Goal: Transaction & Acquisition: Obtain resource

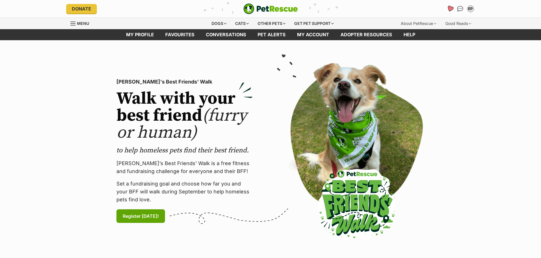
click at [448, 11] on link "Favourites" at bounding box center [450, 9] width 12 height 12
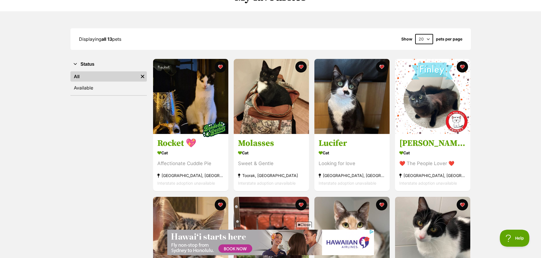
scroll to position [57, 0]
drag, startPoint x: 167, startPoint y: 145, endPoint x: 184, endPoint y: 144, distance: 16.5
click at [167, 145] on h3 "Rocket 💖" at bounding box center [190, 143] width 67 height 11
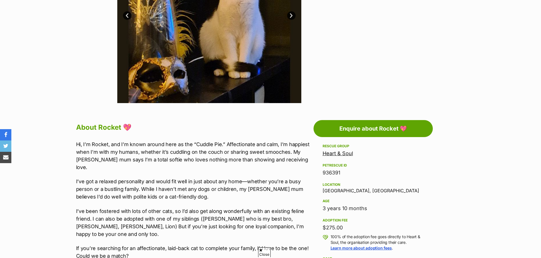
scroll to position [312, 0]
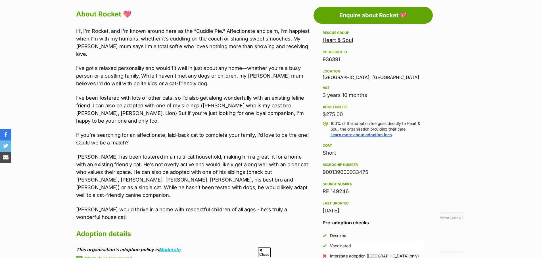
click at [215, 67] on p "I’ve got a relaxed personality and would fit well in just about any home—whethe…" at bounding box center [193, 75] width 234 height 23
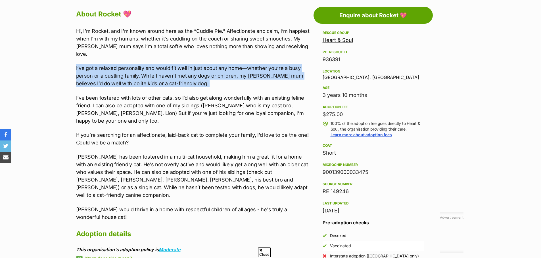
click at [215, 67] on p "I’ve got a relaxed personality and would fit well in just about any home—whethe…" at bounding box center [193, 75] width 234 height 23
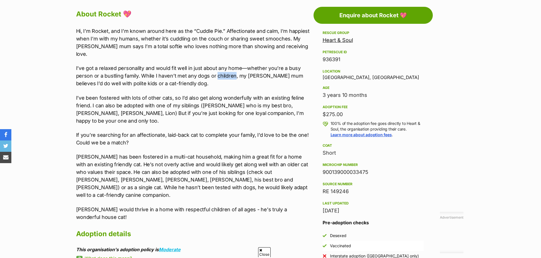
click at [215, 67] on p "I’ve got a relaxed personality and would fit well in just about any home—whethe…" at bounding box center [193, 75] width 234 height 23
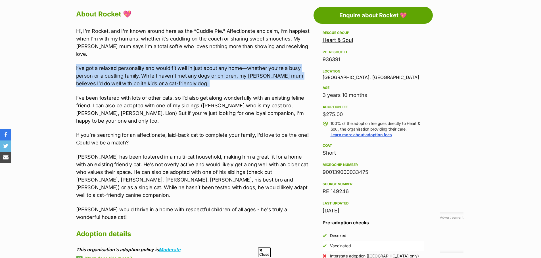
click at [215, 67] on p "I’ve got a relaxed personality and would fit well in just about any home—whethe…" at bounding box center [193, 75] width 234 height 23
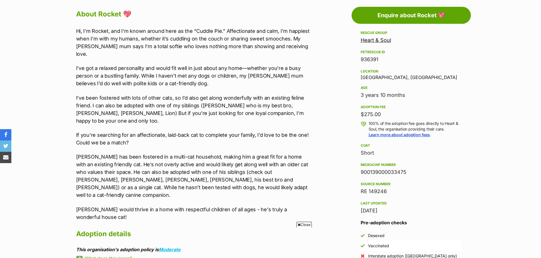
scroll to position [0, 0]
click at [222, 155] on p "Kricket has been fostered in a multi-cat household, making him a great fit for …" at bounding box center [193, 176] width 234 height 46
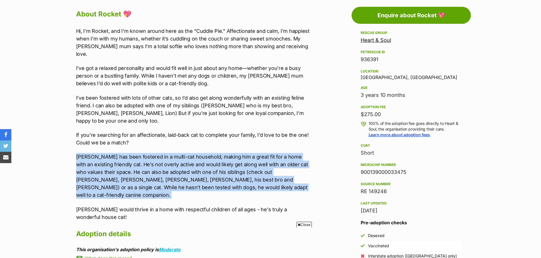
click at [222, 155] on p "Kricket has been fostered in a multi-cat household, making him a great fit for …" at bounding box center [193, 176] width 234 height 46
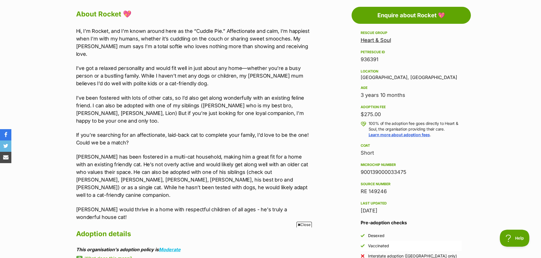
click at [73, 38] on div "About Rocket 💖 Hi, I’m Rocket, and I’m known around here as the “Cuddle Pie.” A…" at bounding box center [190, 161] width 240 height 306
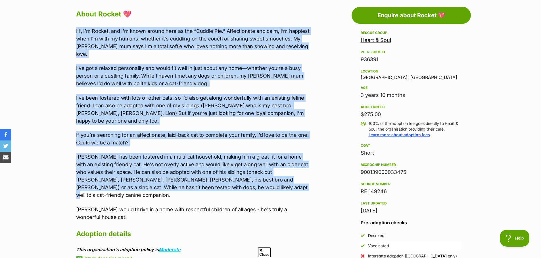
drag, startPoint x: 73, startPoint y: 30, endPoint x: 303, endPoint y: 186, distance: 278.0
click at [303, 186] on div "About Rocket 💖 Hi, I’m Rocket, and I’m known around here as the “Cuddle Pie.” A…" at bounding box center [190, 161] width 240 height 306
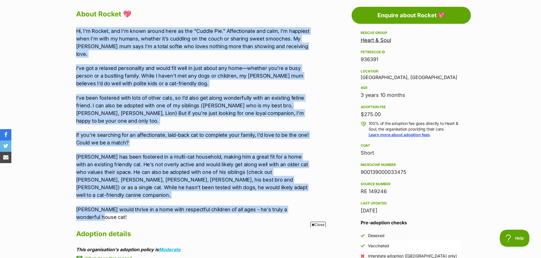
click at [305, 188] on div "Hi, I’m Rocket, and I’m known around here as the “Cuddle Pie.” Affectionate and…" at bounding box center [193, 124] width 234 height 194
drag, startPoint x: 315, startPoint y: 191, endPoint x: 80, endPoint y: 27, distance: 286.1
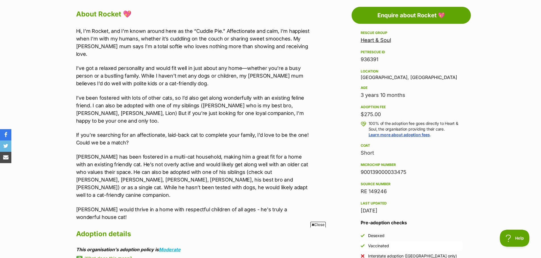
click at [317, 225] on span "Close" at bounding box center [317, 225] width 15 height 6
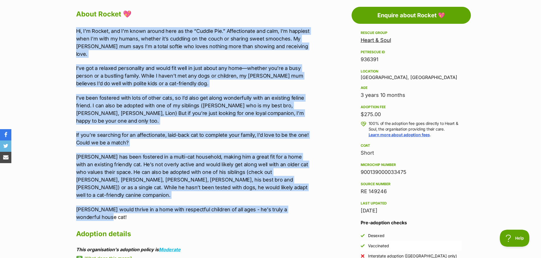
drag, startPoint x: 75, startPoint y: 28, endPoint x: 321, endPoint y: 190, distance: 294.8
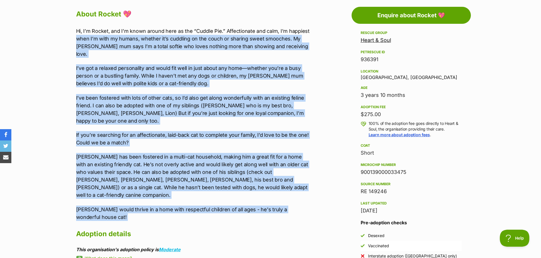
drag, startPoint x: 321, startPoint y: 193, endPoint x: 70, endPoint y: 37, distance: 295.6
click at [239, 140] on div "Hi, I’m Rocket, and I’m known around here as the “Cuddle Pie.” Affectionate and…" at bounding box center [193, 124] width 234 height 194
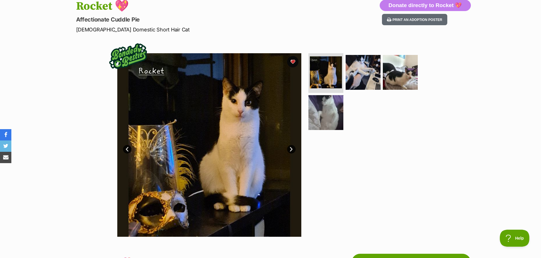
scroll to position [57, 0]
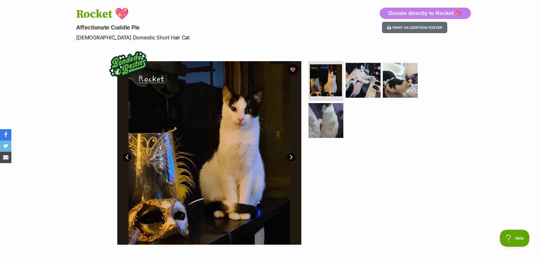
click at [293, 158] on link "Next" at bounding box center [291, 157] width 9 height 9
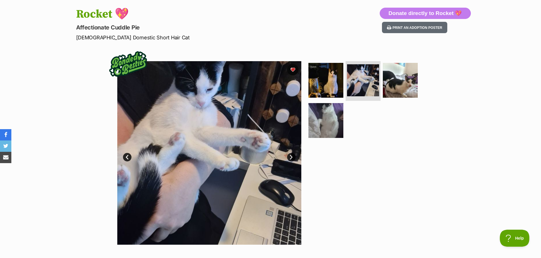
click at [293, 158] on link "Next" at bounding box center [291, 157] width 9 height 9
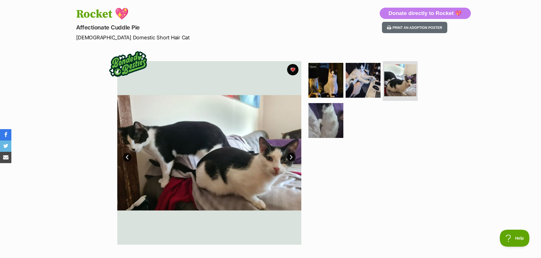
click at [293, 158] on link "Next" at bounding box center [291, 157] width 9 height 9
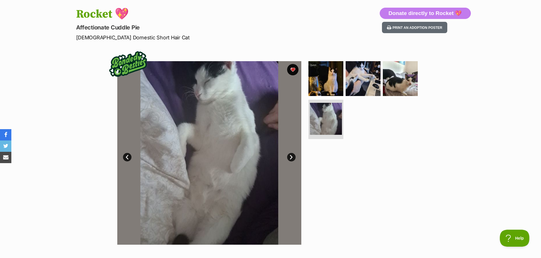
click at [293, 158] on link "Next" at bounding box center [291, 157] width 9 height 9
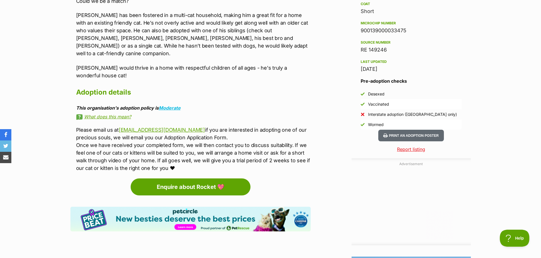
scroll to position [0, 0]
click at [288, 131] on p "Please email us at heartandsoulrescueadoptions@gmail.com if you are interested …" at bounding box center [193, 149] width 234 height 46
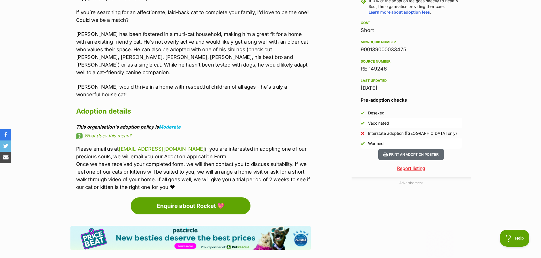
scroll to position [426, 0]
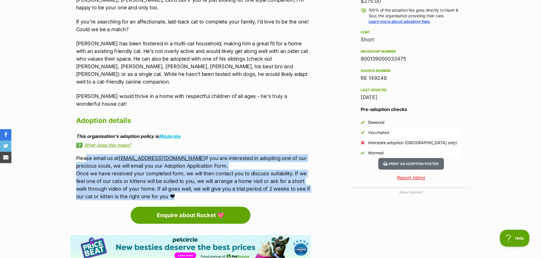
drag, startPoint x: 176, startPoint y: 173, endPoint x: 76, endPoint y: 136, distance: 106.6
click at [76, 155] on p "Please email us at heartandsoulrescueadoptions@gmail.com if you are interested …" at bounding box center [193, 178] width 234 height 46
drag, startPoint x: 74, startPoint y: 136, endPoint x: 175, endPoint y: 174, distance: 107.0
click at [175, 174] on div "About Rocket 💖 Hi, I’m Rocket, and I’m known around here as the “Cuddle Pie.” A…" at bounding box center [190, 47] width 240 height 306
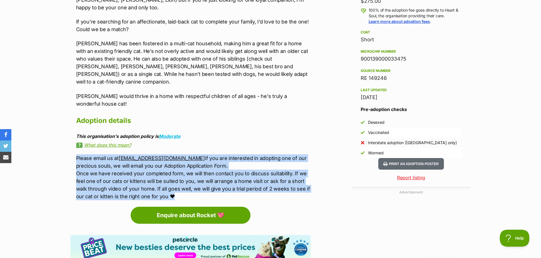
click at [175, 174] on p "Please email us at heartandsoulrescueadoptions@gmail.com if you are interested …" at bounding box center [193, 178] width 234 height 46
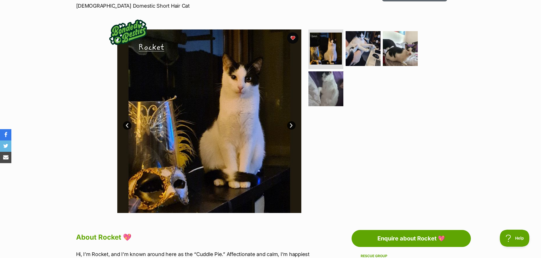
scroll to position [85, 0]
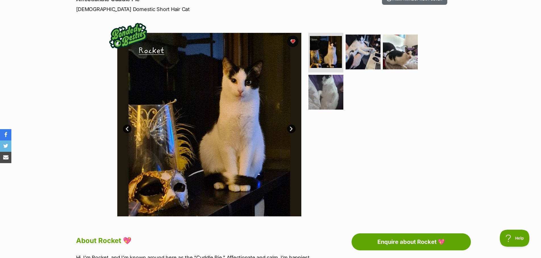
click at [290, 129] on link "Next" at bounding box center [291, 129] width 9 height 9
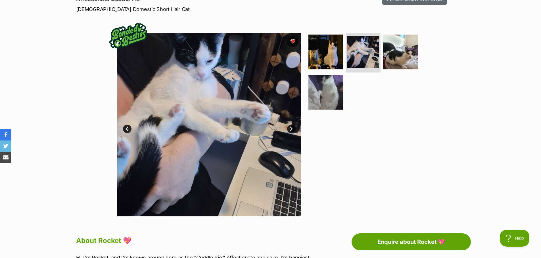
click at [290, 129] on link "Next" at bounding box center [291, 129] width 9 height 9
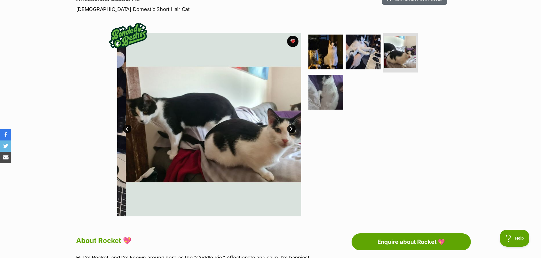
click at [290, 129] on link "Next" at bounding box center [291, 129] width 9 height 9
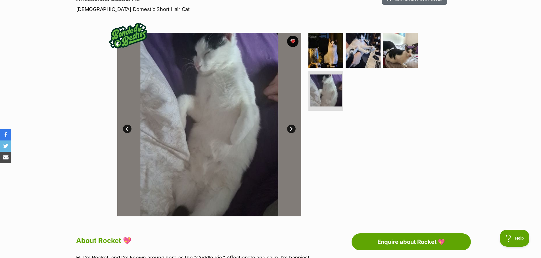
click at [290, 129] on link "Next" at bounding box center [291, 129] width 9 height 9
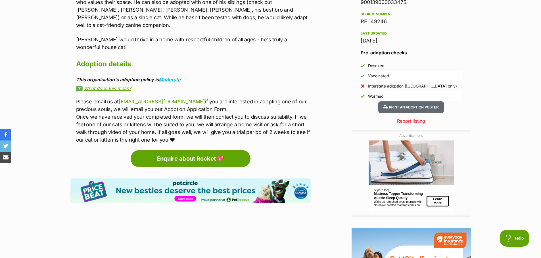
scroll to position [0, 0]
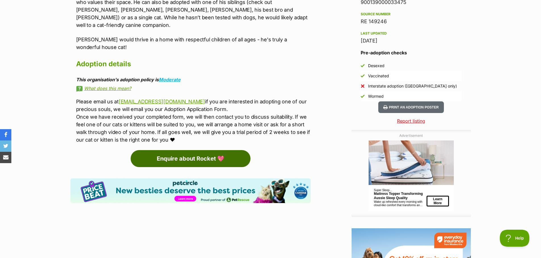
click at [209, 150] on link "Enquire about Rocket 💖" at bounding box center [191, 158] width 120 height 17
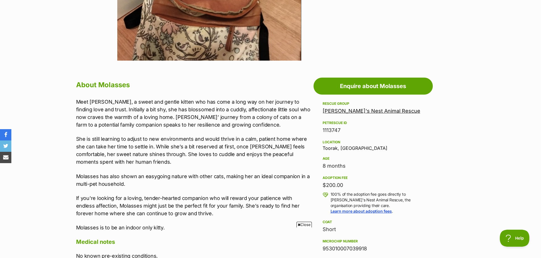
scroll to position [255, 0]
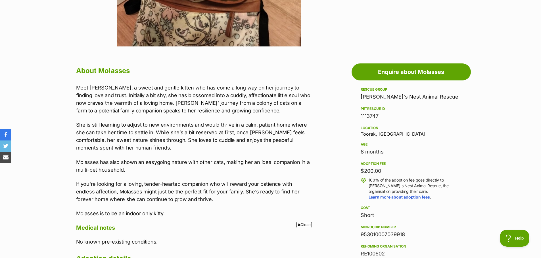
click at [135, 127] on p "She is still learning to adjust to new environments and would thrive in a calm,…" at bounding box center [193, 136] width 234 height 31
click at [133, 127] on p "She is still learning to adjust to new environments and would thrive in a calm,…" at bounding box center [193, 136] width 234 height 31
click at [133, 128] on p "She is still learning to adjust to new environments and would thrive in a calm,…" at bounding box center [193, 136] width 234 height 31
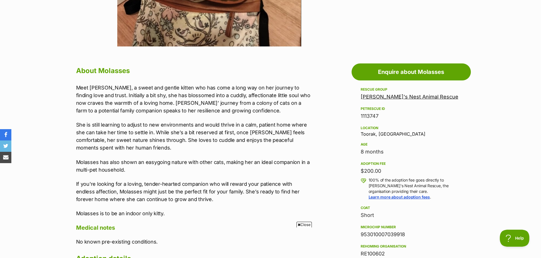
click at [302, 224] on span "Close" at bounding box center [303, 225] width 15 height 6
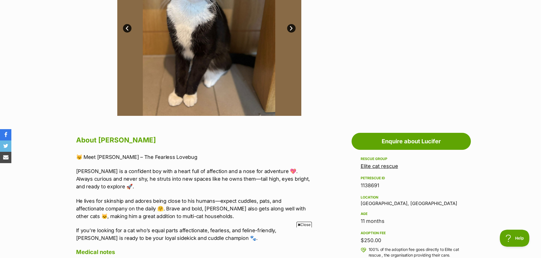
scroll to position [199, 0]
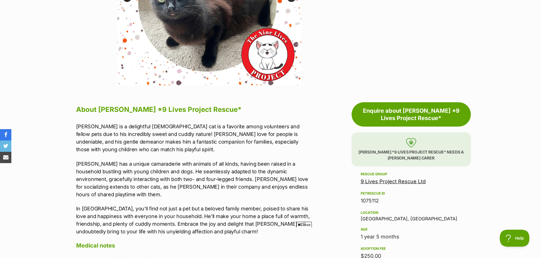
scroll to position [227, 0]
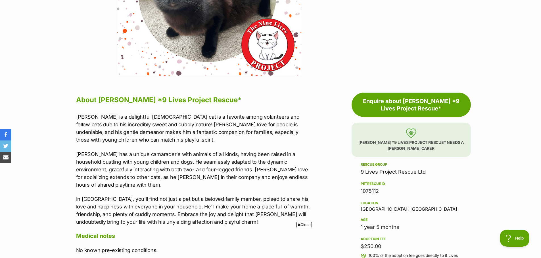
click at [163, 134] on p "Finley is a delightful male cat is a favorite among volunteers and fellow pets …" at bounding box center [193, 128] width 234 height 31
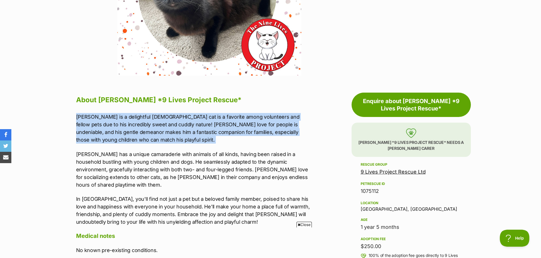
click at [163, 134] on p "Finley is a delightful male cat is a favorite among volunteers and fellow pets …" at bounding box center [193, 128] width 234 height 31
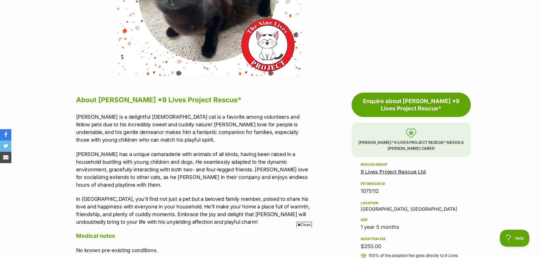
click at [302, 223] on span "Close" at bounding box center [303, 225] width 15 height 6
click at [264, 161] on p "Finley has a unique camaraderie with animals of all kinds, having been raised i…" at bounding box center [193, 170] width 234 height 38
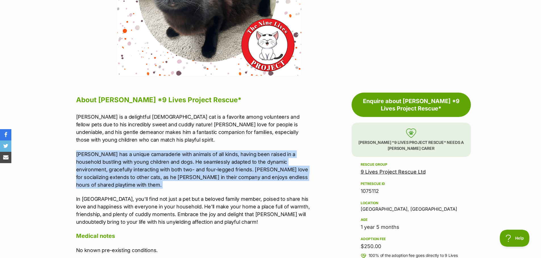
click at [264, 161] on p "Finley has a unique camaraderie with animals of all kinds, having been raised i…" at bounding box center [193, 170] width 234 height 38
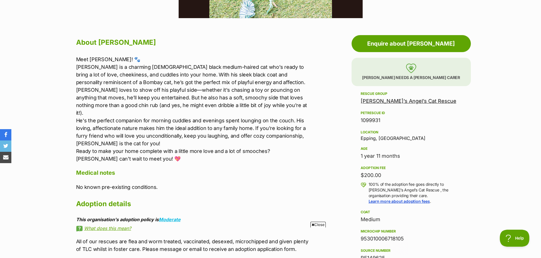
click at [119, 89] on p "Meet [PERSON_NAME]! 🐾 [PERSON_NAME] is a charming [DEMOGRAPHIC_DATA] black medi…" at bounding box center [193, 109] width 234 height 107
click at [119, 81] on p "Meet [PERSON_NAME]! 🐾 [PERSON_NAME] is a charming [DEMOGRAPHIC_DATA] black medi…" at bounding box center [193, 109] width 234 height 107
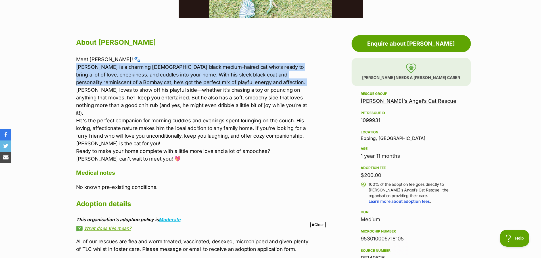
click at [119, 81] on p "Meet [PERSON_NAME]! 🐾 [PERSON_NAME] is a charming [DEMOGRAPHIC_DATA] black medi…" at bounding box center [193, 109] width 234 height 107
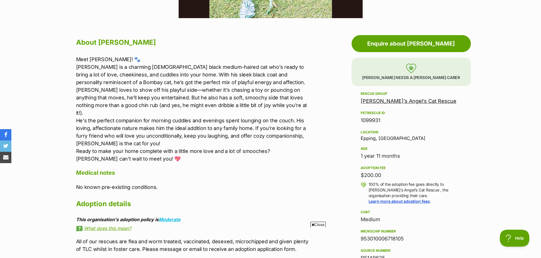
click at [188, 92] on p "Meet [PERSON_NAME]! 🐾 [PERSON_NAME] is a charming [DEMOGRAPHIC_DATA] black medi…" at bounding box center [193, 109] width 234 height 107
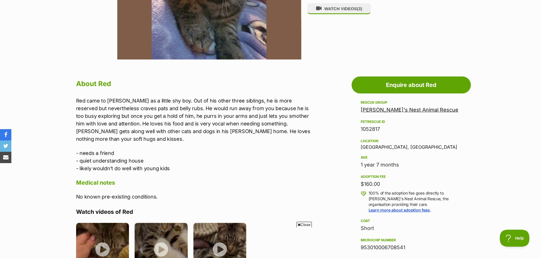
scroll to position [284, 0]
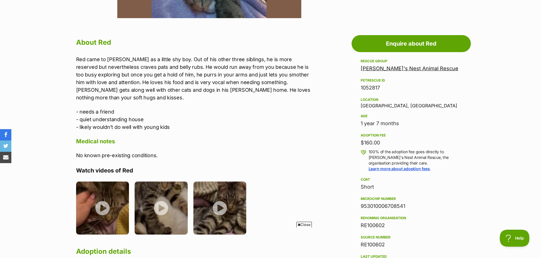
click at [176, 79] on p "Red came to foster as a little shy boy. Out of his other three siblings, he is …" at bounding box center [193, 79] width 234 height 46
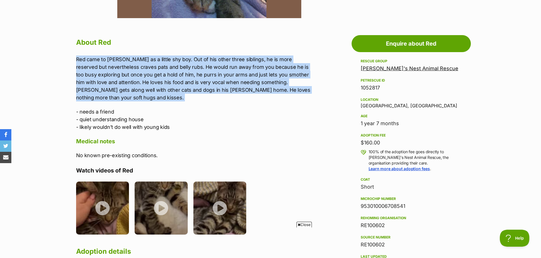
click at [176, 79] on p "Red came to foster as a little shy boy. Out of his other three siblings, he is …" at bounding box center [193, 79] width 234 height 46
click at [189, 70] on p "Red came to foster as a little shy boy. Out of his other three siblings, he is …" at bounding box center [193, 79] width 234 height 46
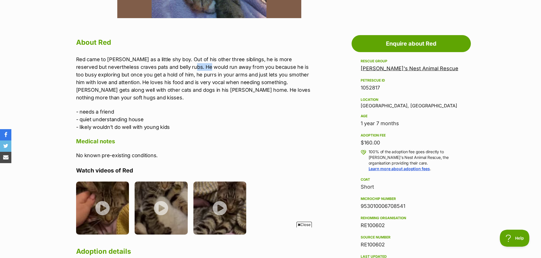
click at [189, 70] on p "Red came to foster as a little shy boy. Out of his other three siblings, he is …" at bounding box center [193, 79] width 234 height 46
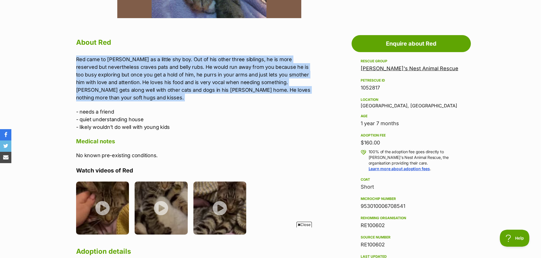
click at [189, 70] on p "Red came to foster as a little shy boy. Out of his other three siblings, he is …" at bounding box center [193, 79] width 234 height 46
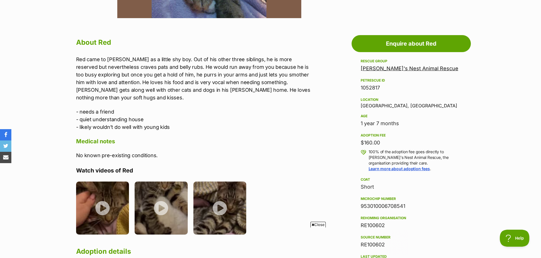
click at [314, 223] on span "Close" at bounding box center [317, 225] width 15 height 6
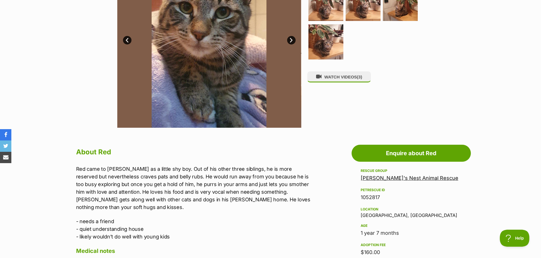
scroll to position [170, 0]
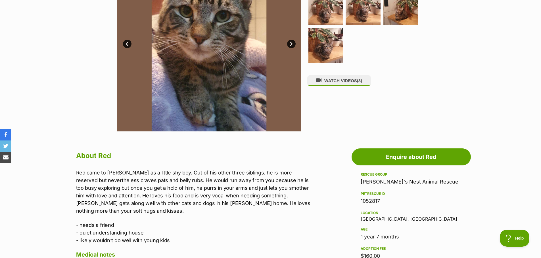
click at [243, 195] on p "Red came to foster as a little shy boy. Out of his other three siblings, he is …" at bounding box center [193, 192] width 234 height 46
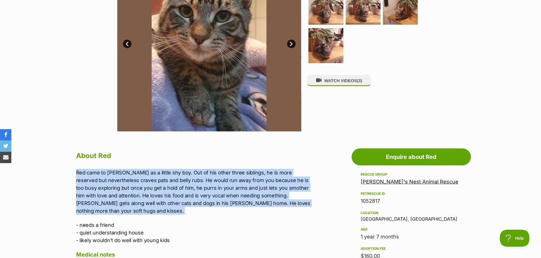
click at [243, 195] on p "Red came to foster as a little shy boy. Out of his other three siblings, he is …" at bounding box center [193, 192] width 234 height 46
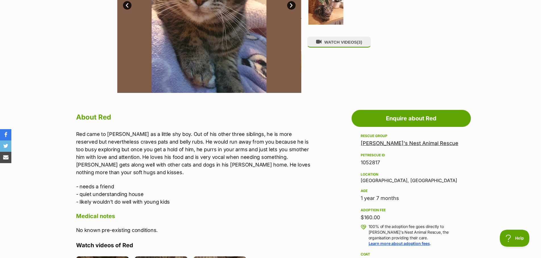
scroll to position [199, 0]
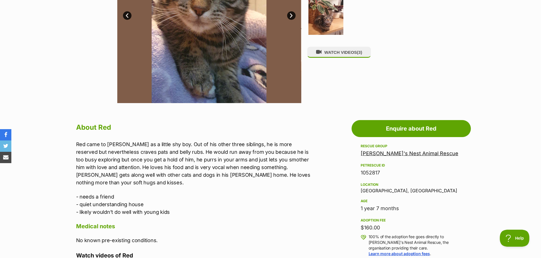
click at [247, 169] on p "Red came to foster as a little shy boy. Out of his other three siblings, he is …" at bounding box center [193, 164] width 234 height 46
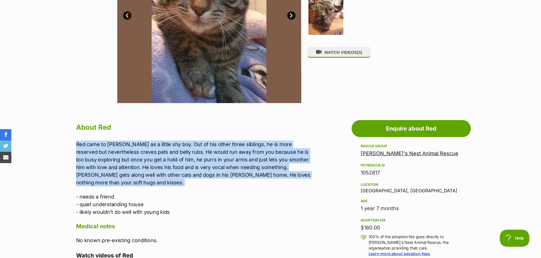
click at [247, 169] on p "Red came to foster as a little shy boy. Out of his other three siblings, he is …" at bounding box center [193, 164] width 234 height 46
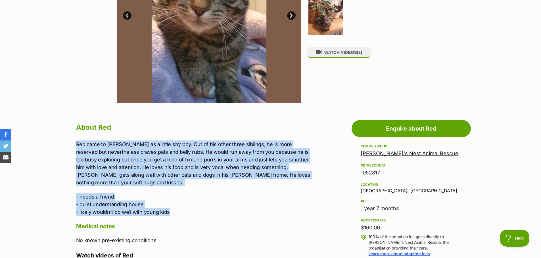
drag, startPoint x: 175, startPoint y: 216, endPoint x: 75, endPoint y: 144, distance: 123.1
click at [270, 164] on p "Red came to foster as a little shy boy. Out of his other three siblings, he is …" at bounding box center [193, 164] width 234 height 46
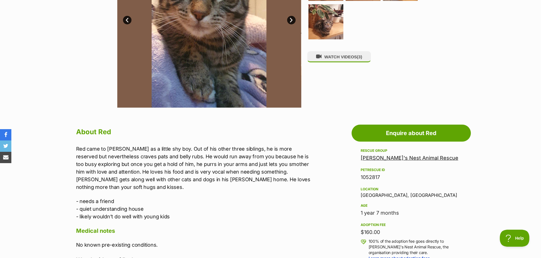
scroll to position [85, 0]
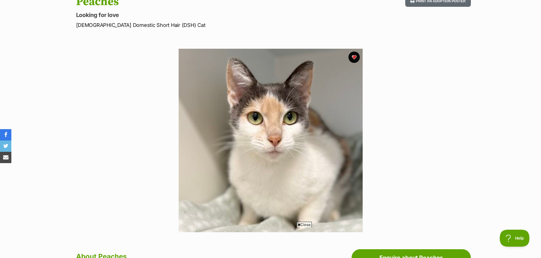
scroll to position [199, 0]
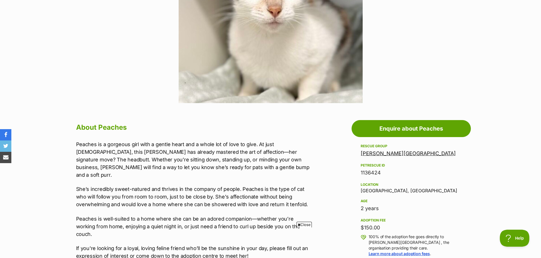
click at [175, 157] on p "Peaches is a gorgeous girl with a gentle heart and a whole lot of love to give.…" at bounding box center [193, 160] width 234 height 38
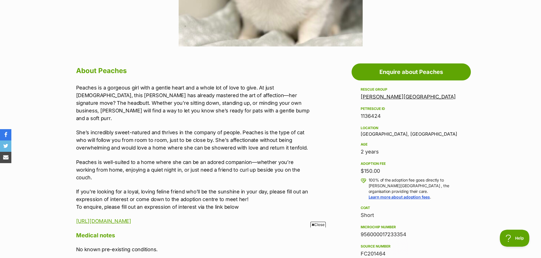
click at [314, 224] on span "Close" at bounding box center [317, 225] width 15 height 6
click at [235, 132] on p "She’s incredibly sweet-natured and thrives in the company of people. Peaches is…" at bounding box center [193, 140] width 234 height 23
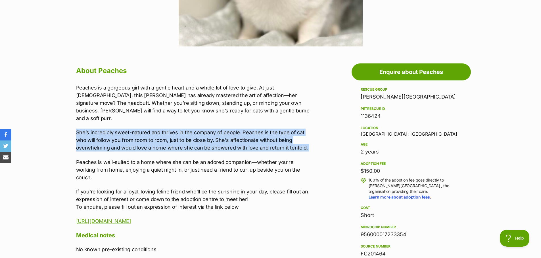
click at [235, 132] on p "She’s incredibly sweet-natured and thrives in the company of people. Peaches is…" at bounding box center [193, 140] width 234 height 23
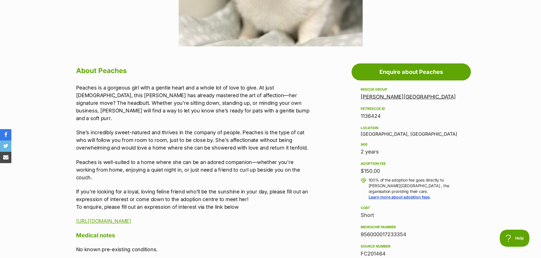
click at [235, 132] on p "She’s incredibly sweet-natured and thrives in the company of people. Peaches is…" at bounding box center [193, 140] width 234 height 23
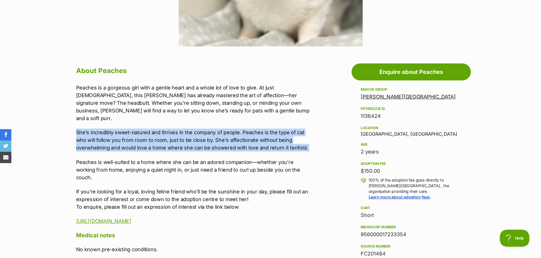
click at [235, 132] on p "She’s incredibly sweet-natured and thrives in the company of people. Peaches is…" at bounding box center [193, 140] width 234 height 23
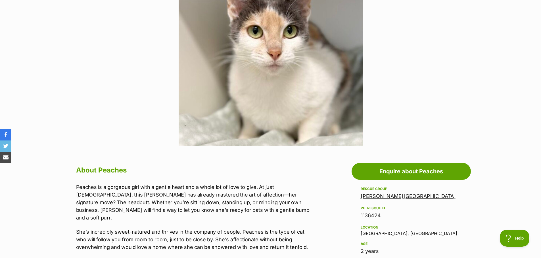
scroll to position [85, 0]
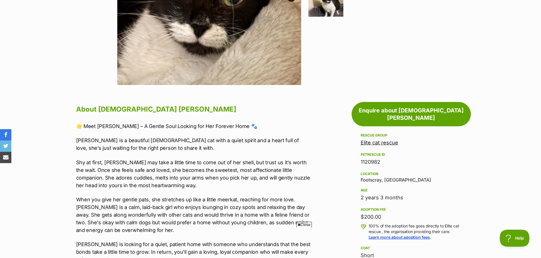
scroll to position [227, 0]
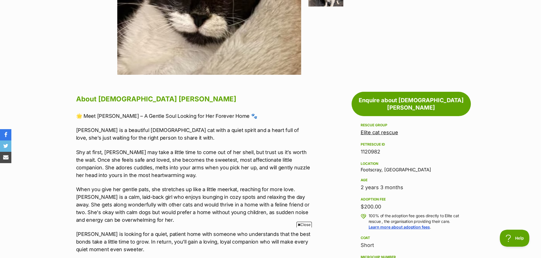
click at [235, 157] on p "Shy at first, Stella may take a little time to come out of her shell, but trust…" at bounding box center [193, 164] width 234 height 31
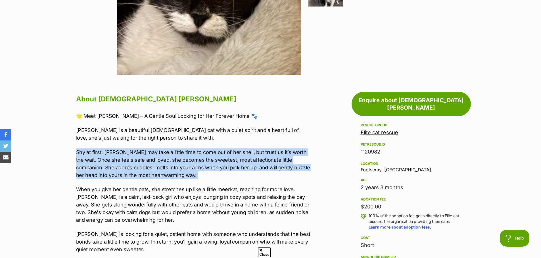
click at [235, 157] on p "Shy at first, Stella may take a little time to come out of her shell, but trust…" at bounding box center [193, 164] width 234 height 31
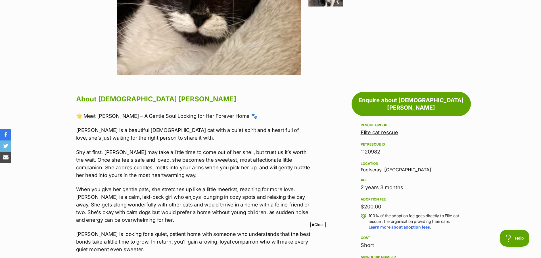
click at [312, 225] on icon at bounding box center [312, 225] width 3 height 4
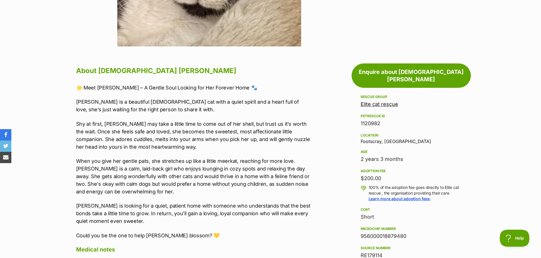
click at [252, 170] on p "When you give her gentle pats, she stretches up like a little meerkat, reaching…" at bounding box center [193, 176] width 234 height 38
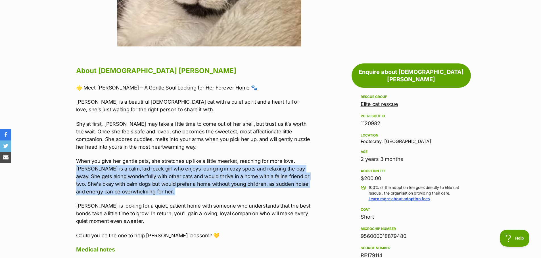
click at [252, 170] on p "When you give her gentle pats, she stretches up like a little meerkat, reaching…" at bounding box center [193, 176] width 234 height 38
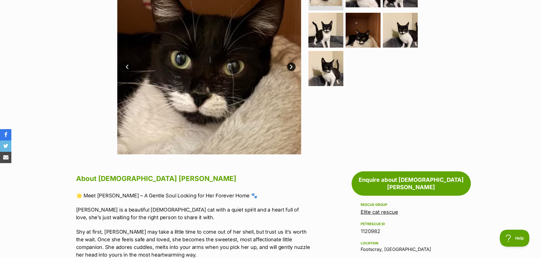
scroll to position [170, 0]
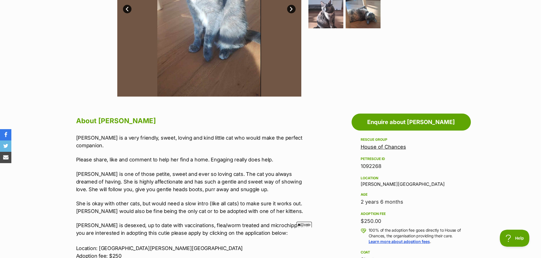
scroll to position [255, 0]
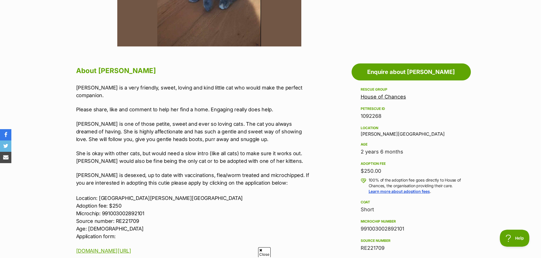
click at [185, 106] on p "Please share, like and comment to help her find a home. Engaging really does he…" at bounding box center [193, 110] width 234 height 8
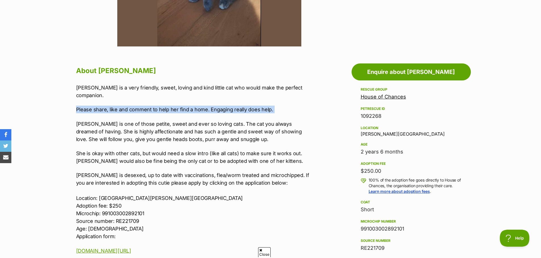
click at [185, 106] on p "Please share, like and comment to help her find a home. Engaging really does he…" at bounding box center [193, 110] width 234 height 8
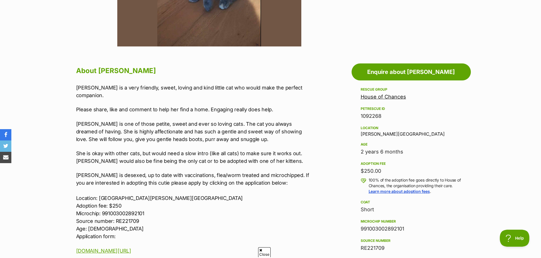
click at [212, 127] on p "Rosie is one of those petite, sweet and ever so loving cats. The cat you always…" at bounding box center [193, 131] width 234 height 23
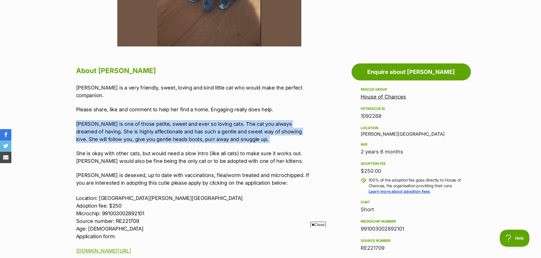
click at [212, 127] on p "Rosie is one of those petite, sweet and ever so loving cats. The cat you always…" at bounding box center [193, 131] width 234 height 23
click at [253, 122] on p "Rosie is one of those petite, sweet and ever so loving cats. The cat you always…" at bounding box center [193, 131] width 234 height 23
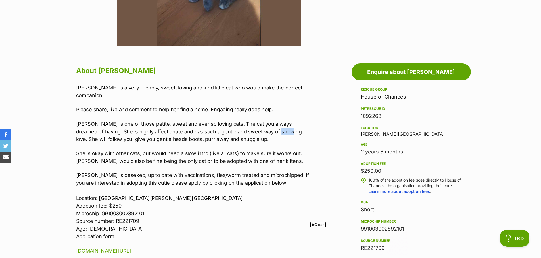
click at [253, 122] on p "Rosie is one of those petite, sweet and ever so loving cats. The cat you always…" at bounding box center [193, 131] width 234 height 23
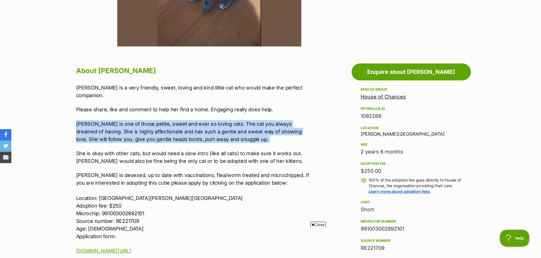
click at [253, 122] on p "Rosie is one of those petite, sweet and ever so loving cats. The cat you always…" at bounding box center [193, 131] width 234 height 23
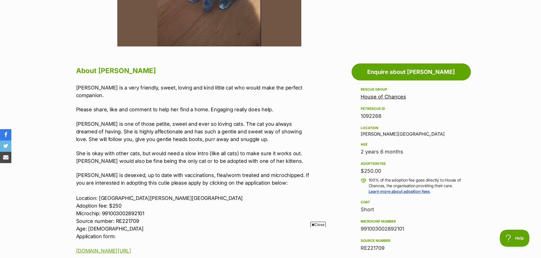
click at [316, 225] on span "Close" at bounding box center [317, 225] width 15 height 6
click at [192, 158] on div "Rosie is a very friendly, sweet, loving and kind little cat who would make the …" at bounding box center [193, 169] width 234 height 171
click at [192, 153] on p "She is okay with other cats, but would need a slow intro (like all cats) to mak…" at bounding box center [193, 157] width 234 height 15
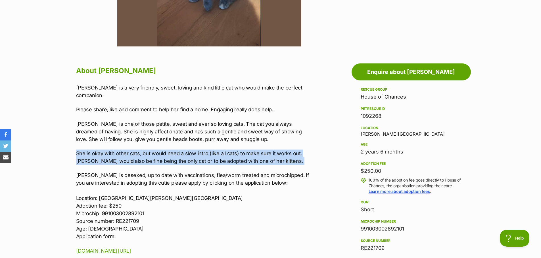
click at [192, 153] on p "She is okay with other cats, but would need a slow intro (like all cats) to mak…" at bounding box center [193, 157] width 234 height 15
click at [199, 154] on p "She is okay with other cats, but would need a slow intro (like all cats) to mak…" at bounding box center [193, 157] width 234 height 15
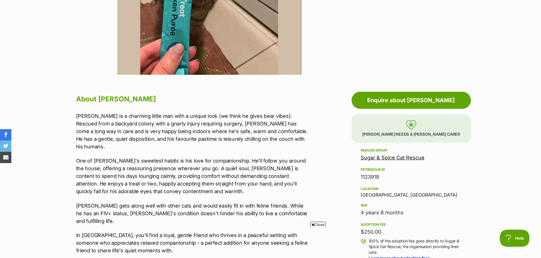
click at [171, 129] on p "[PERSON_NAME] is a charming little man with a unique look (we think he gives be…" at bounding box center [193, 131] width 234 height 38
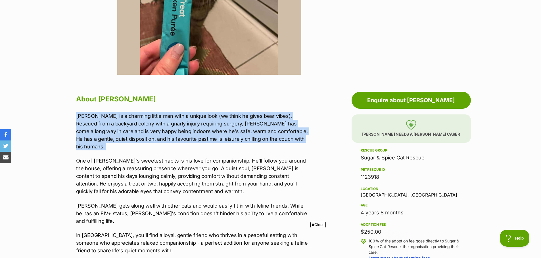
click at [171, 129] on p "[PERSON_NAME] is a charming little man with a unique look (we think he gives be…" at bounding box center [193, 131] width 234 height 38
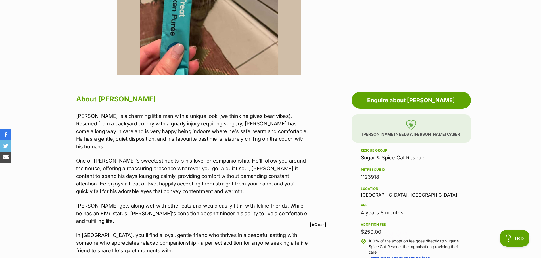
drag, startPoint x: 319, startPoint y: 224, endPoint x: 314, endPoint y: 219, distance: 6.8
click at [319, 224] on span "Close" at bounding box center [317, 225] width 15 height 6
click at [216, 164] on p "One of [PERSON_NAME]'s sweetest habits is his love for companionship. He'll fol…" at bounding box center [193, 176] width 234 height 38
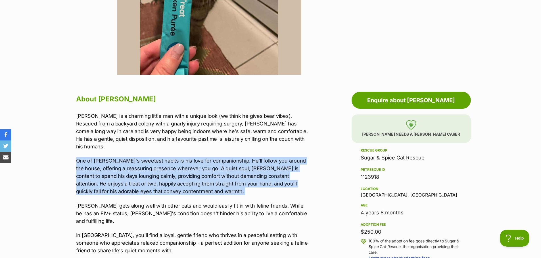
click at [216, 164] on p "One of [PERSON_NAME]'s sweetest habits is his love for companionship. He'll fol…" at bounding box center [193, 176] width 234 height 38
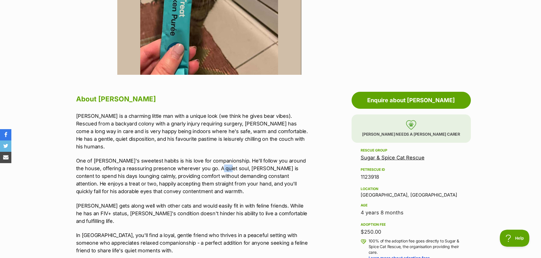
click at [216, 164] on p "One of [PERSON_NAME]'s sweetest habits is his love for companionship. He'll fol…" at bounding box center [193, 176] width 234 height 38
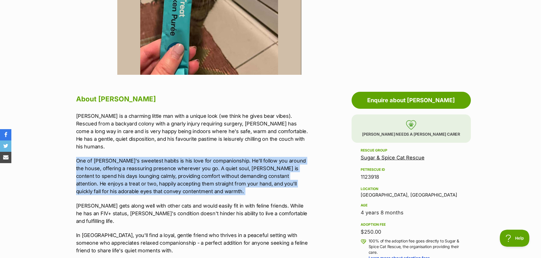
click at [216, 164] on p "One of [PERSON_NAME]'s sweetest habits is his love for companionship. He'll fol…" at bounding box center [193, 176] width 234 height 38
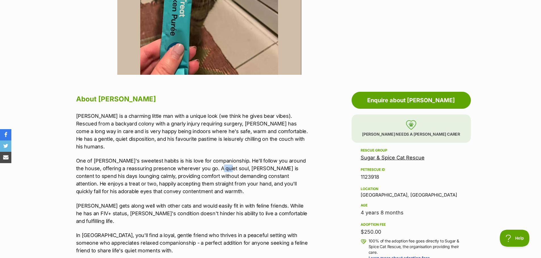
click at [216, 164] on p "One of [PERSON_NAME]'s sweetest habits is his love for companionship. He'll fol…" at bounding box center [193, 176] width 234 height 38
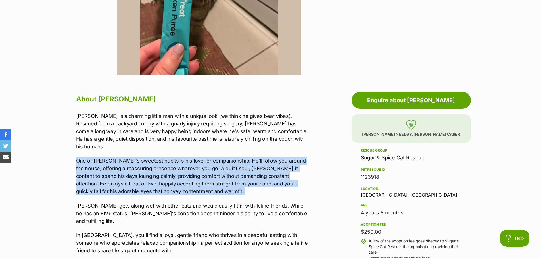
click at [216, 164] on p "One of [PERSON_NAME]'s sweetest habits is his love for companionship. He'll fol…" at bounding box center [193, 176] width 234 height 38
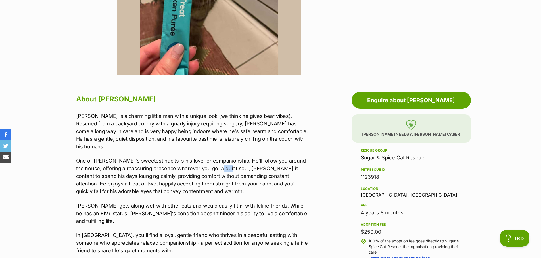
click at [216, 164] on p "One of [PERSON_NAME]'s sweetest habits is his love for companionship. He'll fol…" at bounding box center [193, 176] width 234 height 38
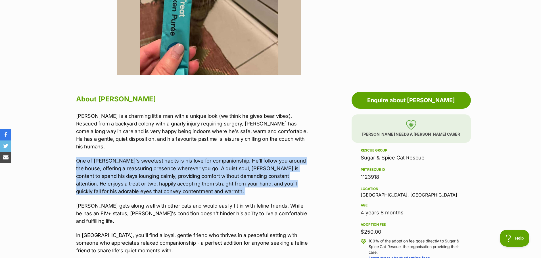
click at [216, 164] on p "One of [PERSON_NAME]'s sweetest habits is his love for companionship. He'll fol…" at bounding box center [193, 176] width 234 height 38
click at [220, 168] on p "One of [PERSON_NAME]'s sweetest habits is his love for companionship. He'll fol…" at bounding box center [193, 176] width 234 height 38
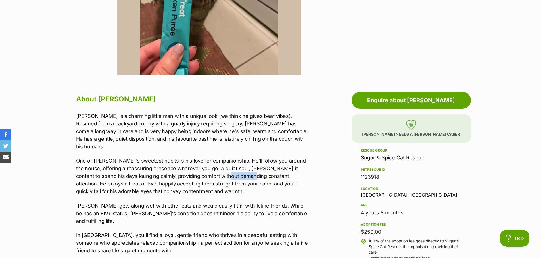
click at [220, 168] on p "One of [PERSON_NAME]'s sweetest habits is his love for companionship. He'll fol…" at bounding box center [193, 176] width 234 height 38
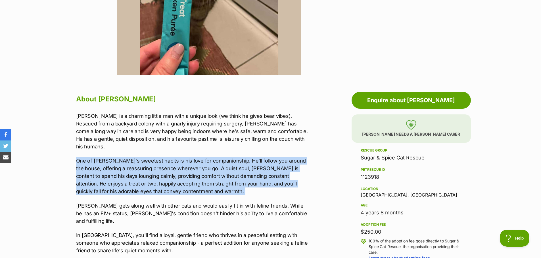
click at [220, 168] on p "One of [PERSON_NAME]'s sweetest habits is his love for companionship. He'll fol…" at bounding box center [193, 176] width 234 height 38
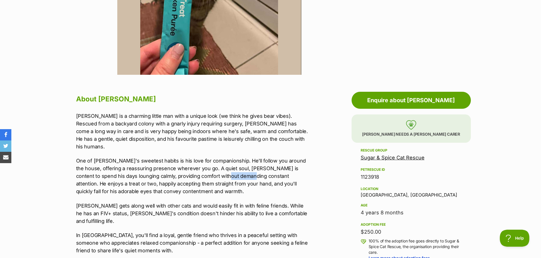
click at [220, 168] on p "One of Durian's sweetest habits is his love for companionship. He'll follow you…" at bounding box center [193, 176] width 234 height 38
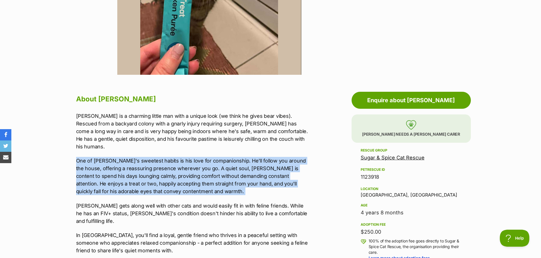
click at [220, 168] on p "One of Durian's sweetest habits is his love for companionship. He'll follow you…" at bounding box center [193, 176] width 234 height 38
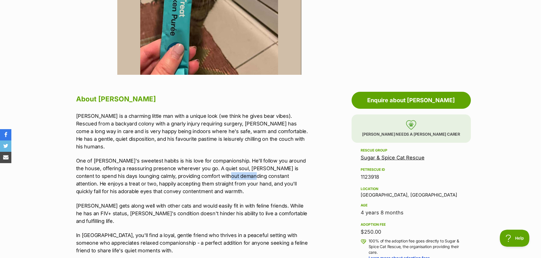
click at [220, 168] on p "One of Durian's sweetest habits is his love for companionship. He'll follow you…" at bounding box center [193, 176] width 234 height 38
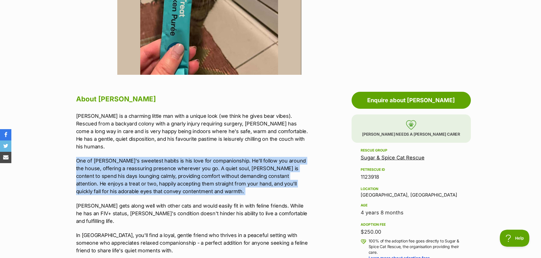
click at [220, 168] on p "One of Durian's sweetest habits is his love for companionship. He'll follow you…" at bounding box center [193, 176] width 234 height 38
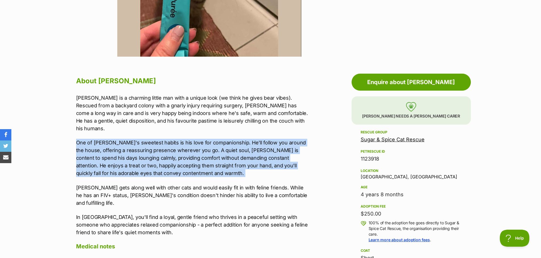
scroll to position [255, 0]
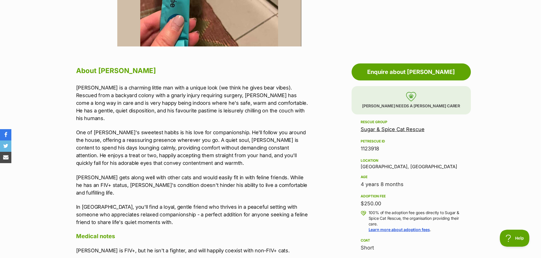
click at [220, 174] on p "Durian gets along well with other cats and would easily fit in with feline frie…" at bounding box center [193, 185] width 234 height 23
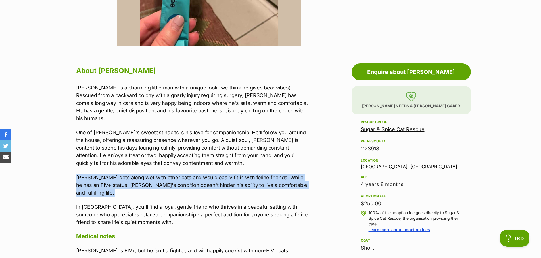
click at [220, 174] on p "Durian gets along well with other cats and would easily fit in with feline frie…" at bounding box center [193, 185] width 234 height 23
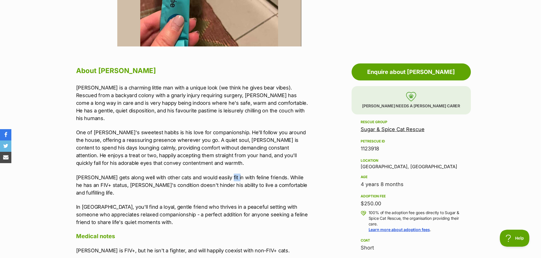
click at [220, 174] on p "Durian gets along well with other cats and would easily fit in with feline frie…" at bounding box center [193, 185] width 234 height 23
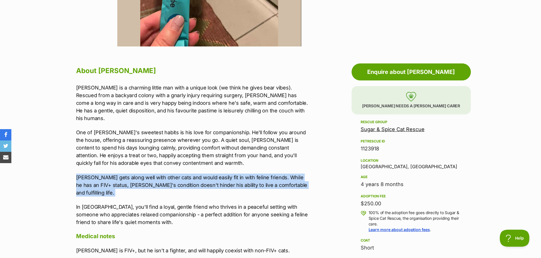
click at [220, 174] on p "Durian gets along well with other cats and would easily fit in with feline frie…" at bounding box center [193, 185] width 234 height 23
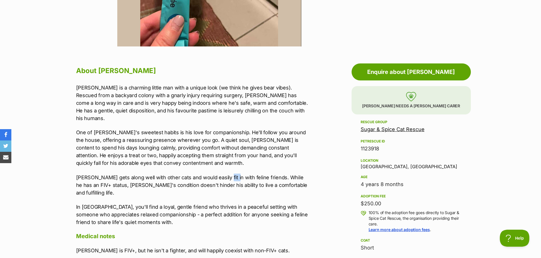
click at [220, 174] on p "Durian gets along well with other cats and would easily fit in with feline frie…" at bounding box center [193, 185] width 234 height 23
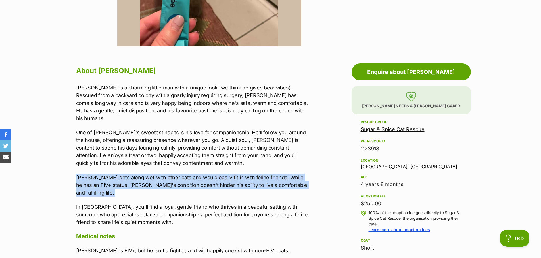
click at [220, 174] on p "Durian gets along well with other cats and would easily fit in with feline frie…" at bounding box center [193, 185] width 234 height 23
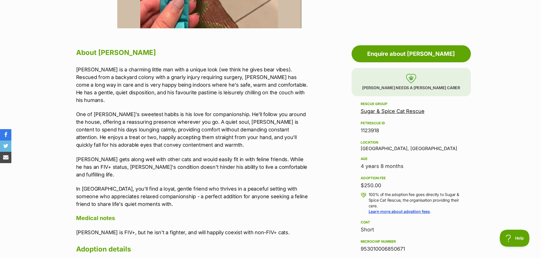
scroll to position [284, 0]
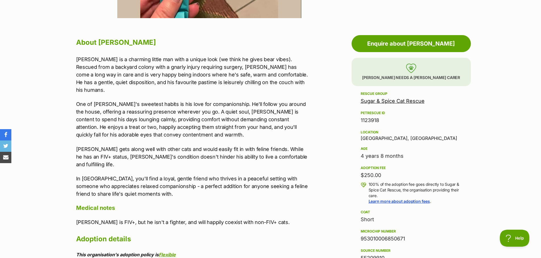
click at [220, 175] on p "In Durian, you'll find a loyal, gentle friend who thrives in a peaceful setting…" at bounding box center [193, 186] width 234 height 23
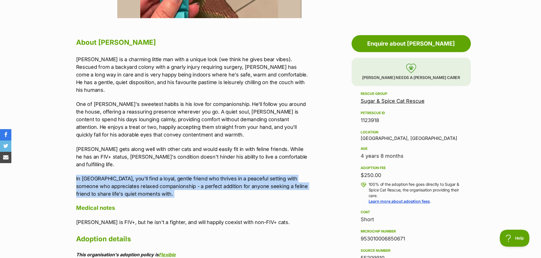
click at [220, 175] on p "In Durian, you'll find a loyal, gentle friend who thrives in a peaceful setting…" at bounding box center [193, 186] width 234 height 23
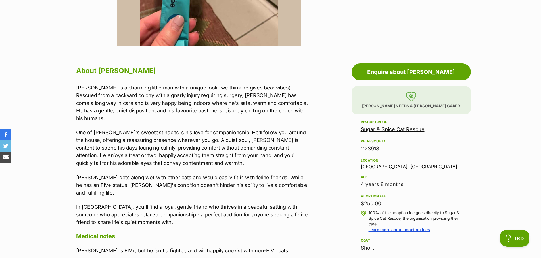
scroll to position [57, 0]
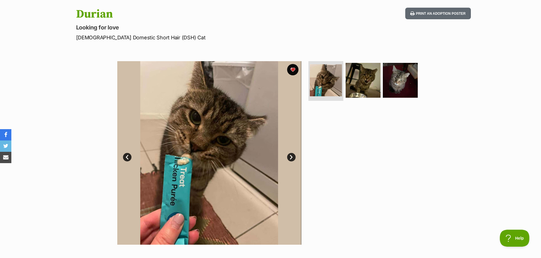
click at [290, 158] on link "Next" at bounding box center [291, 157] width 9 height 9
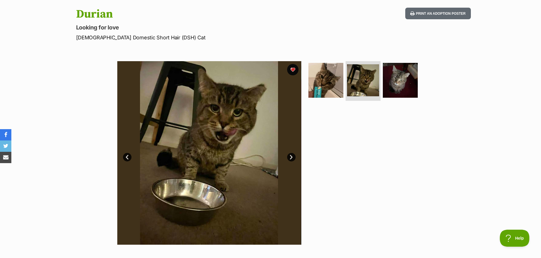
click at [290, 158] on link "Next" at bounding box center [291, 157] width 9 height 9
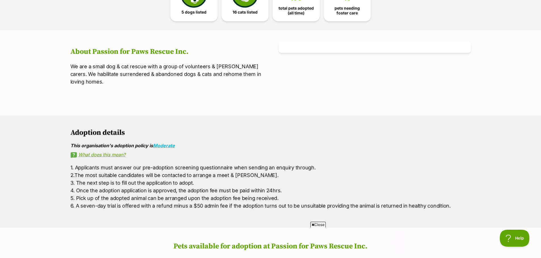
scroll to position [170, 0]
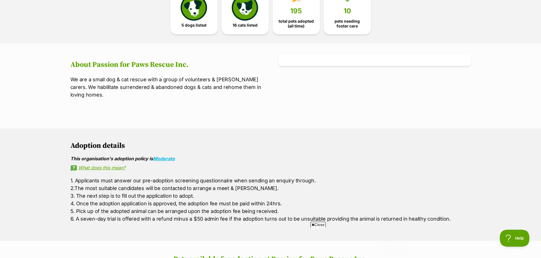
click at [317, 225] on span "Close" at bounding box center [317, 225] width 15 height 6
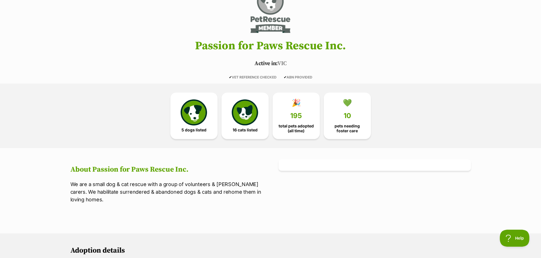
scroll to position [57, 0]
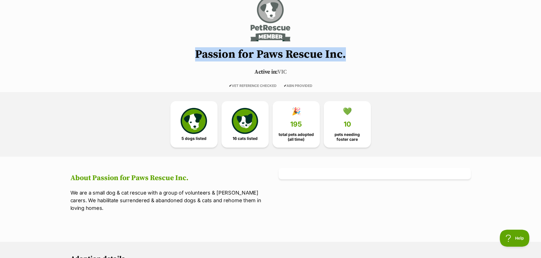
drag, startPoint x: 352, startPoint y: 56, endPoint x: 198, endPoint y: 53, distance: 153.8
click at [198, 53] on h1 "Passion for Paws Rescue Inc." at bounding box center [270, 54] width 417 height 12
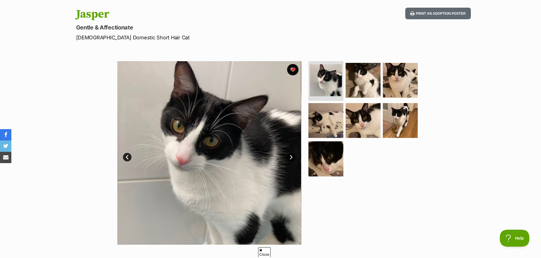
click at [294, 159] on link "Next" at bounding box center [291, 157] width 9 height 9
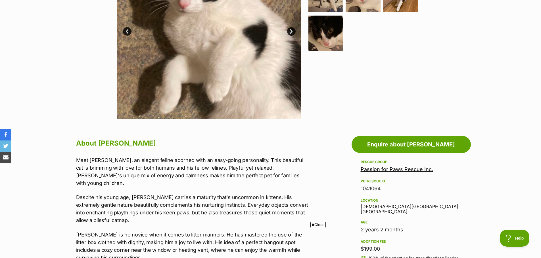
scroll to position [57, 0]
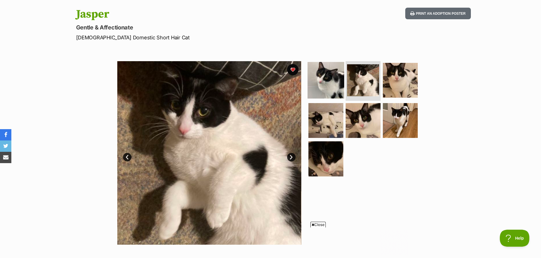
click at [328, 75] on img at bounding box center [325, 80] width 37 height 37
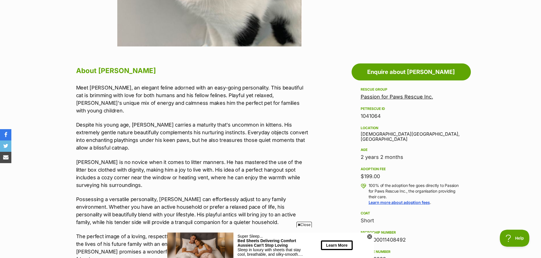
scroll to position [0, 0]
click at [300, 226] on span "Close" at bounding box center [303, 225] width 15 height 6
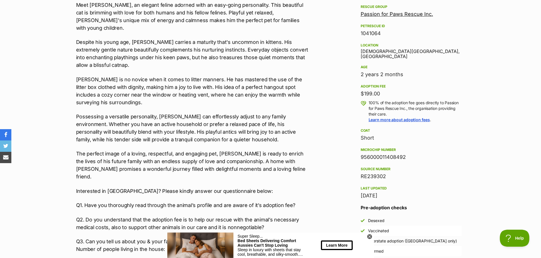
scroll to position [340, 0]
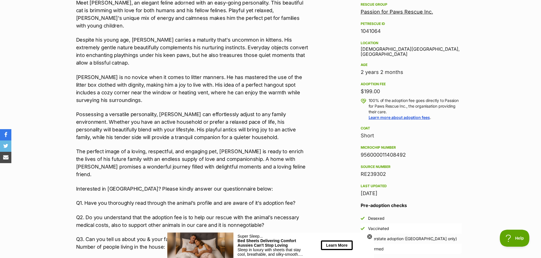
drag, startPoint x: 368, startPoint y: 238, endPoint x: 356, endPoint y: 227, distance: 16.5
click at [368, 238] on icon at bounding box center [369, 237] width 2 height 2
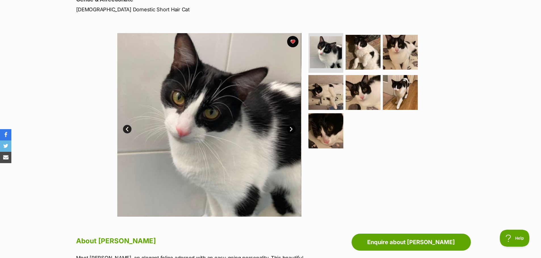
scroll to position [85, 0]
click at [288, 129] on link "Next" at bounding box center [291, 129] width 9 height 9
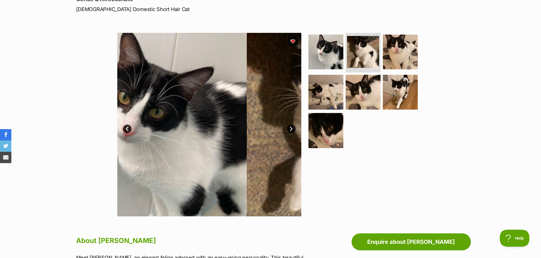
scroll to position [0, 0]
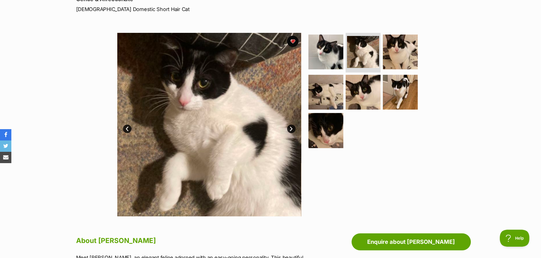
click at [127, 131] on link "Prev" at bounding box center [127, 129] width 9 height 9
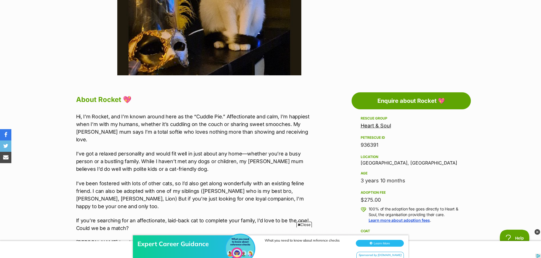
scroll to position [227, 0]
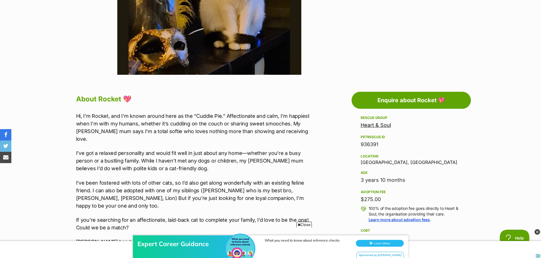
click at [301, 225] on div "Expert Career Guidance What you need to know about reference checks Learn More …" at bounding box center [270, 241] width 541 height 34
click at [299, 223] on span "Close" at bounding box center [303, 225] width 15 height 6
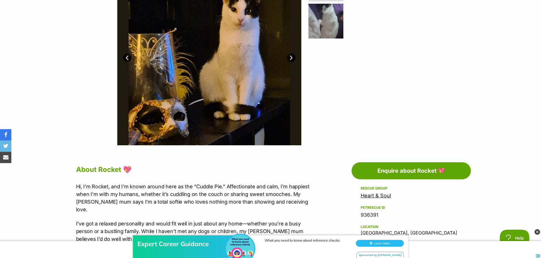
scroll to position [57, 0]
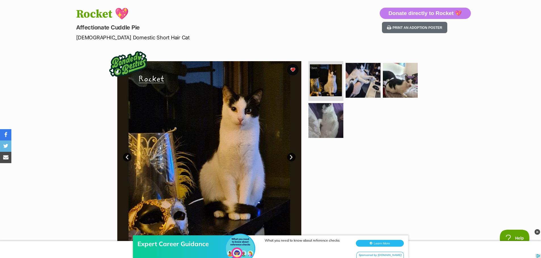
click at [289, 157] on link "Next" at bounding box center [291, 157] width 9 height 9
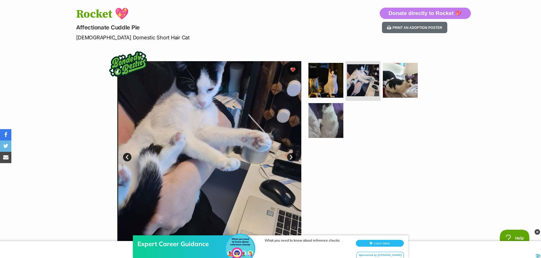
click at [289, 157] on link "Next" at bounding box center [291, 157] width 9 height 9
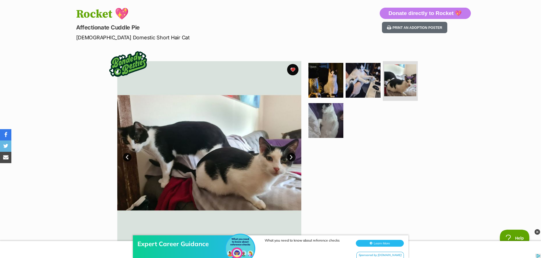
click at [289, 157] on link "Next" at bounding box center [291, 157] width 9 height 9
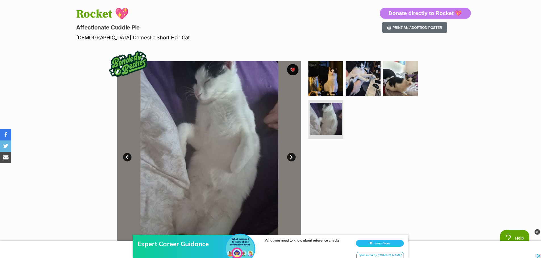
click at [289, 157] on link "Next" at bounding box center [291, 157] width 9 height 9
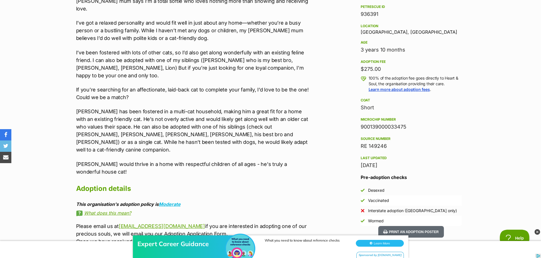
scroll to position [369, 0]
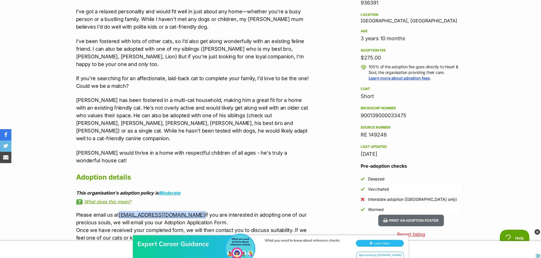
drag, startPoint x: 219, startPoint y: 190, endPoint x: 119, endPoint y: 191, distance: 100.2
click at [119, 211] on p "Please email us at heartandsoulrescueadoptions@gmail.com if you are interested …" at bounding box center [193, 234] width 234 height 46
copy p "heartandsoulrescueadoptions@gmail.com"
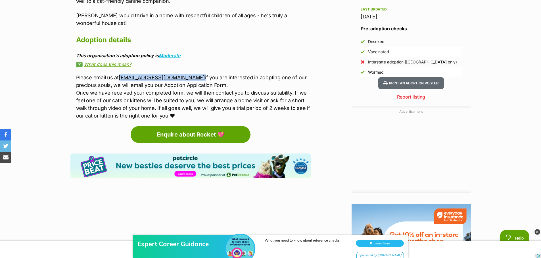
scroll to position [511, 0]
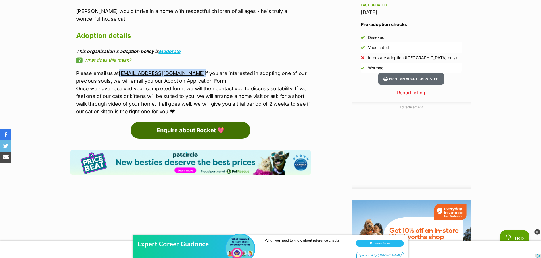
click at [210, 122] on link "Enquire about Rocket 💖" at bounding box center [191, 130] width 120 height 17
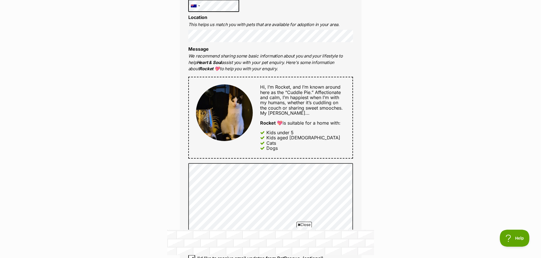
scroll to position [199, 0]
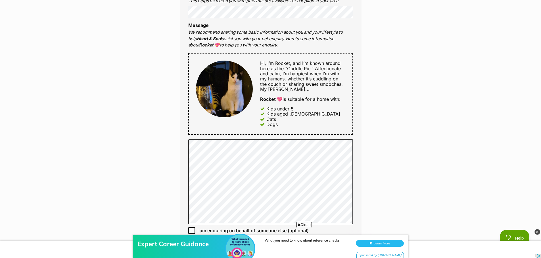
click at [390, 176] on div "Enquire about Rocket 💖 Want to increase your chances of a successful enquiry? U…" at bounding box center [270, 166] width 541 height 741
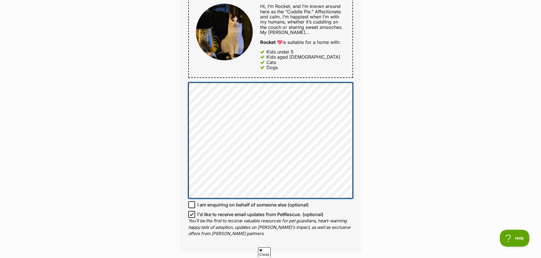
scroll to position [312, 0]
click at [188, 74] on div "Full name Emma Perrett Email We require this to be able to send you communicati…" at bounding box center [271, 49] width 182 height 408
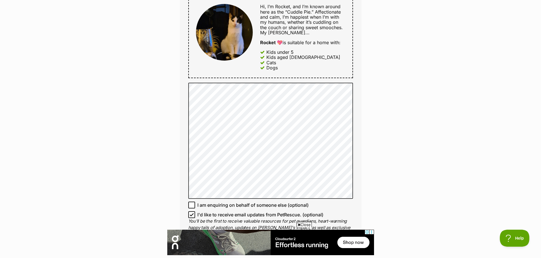
drag, startPoint x: 300, startPoint y: 224, endPoint x: 307, endPoint y: 222, distance: 7.3
click at [300, 224] on span "Close" at bounding box center [303, 225] width 15 height 6
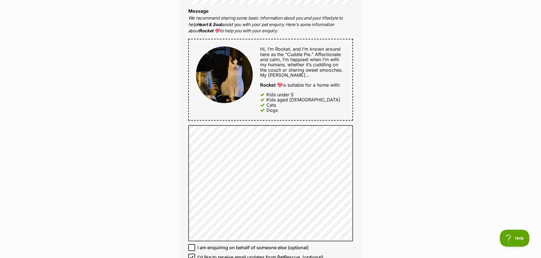
scroll to position [255, 0]
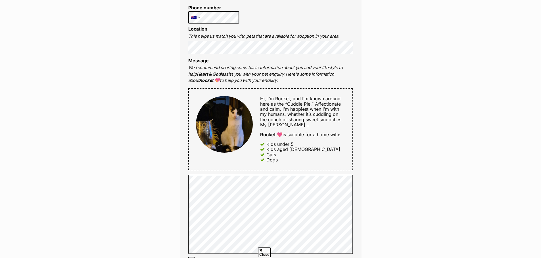
scroll to position [220, 0]
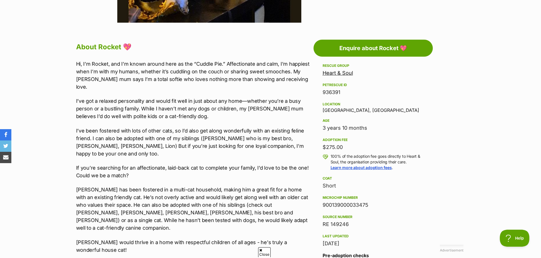
scroll to position [311, 0]
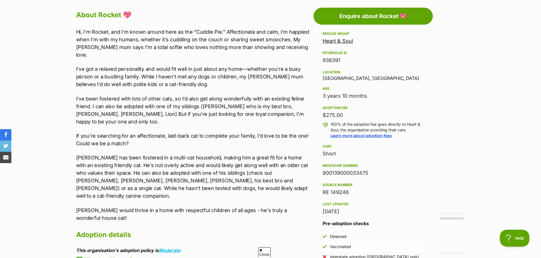
click at [193, 95] on p "I’ve been fostered with lots of other cats, so I’d also get along wonderfully w…" at bounding box center [193, 110] width 234 height 31
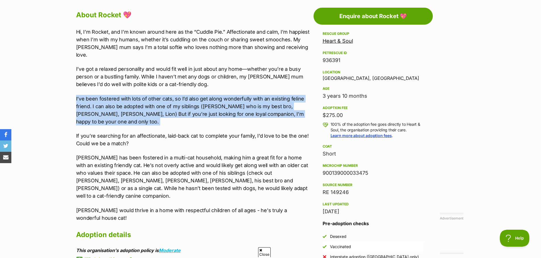
click at [193, 95] on p "I’ve been fostered with lots of other cats, so I’d also get along wonderfully w…" at bounding box center [193, 110] width 234 height 31
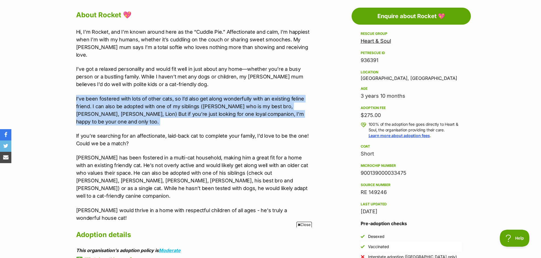
scroll to position [0, 0]
click at [193, 95] on p "I’ve been fostered with lots of other cats, so I’d also get along wonderfully w…" at bounding box center [193, 110] width 234 height 31
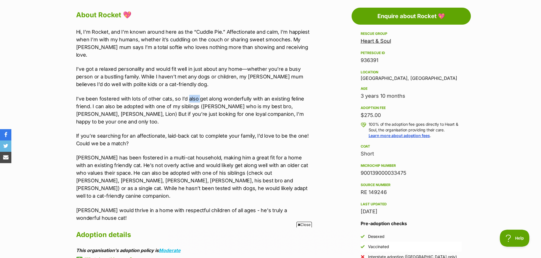
click at [193, 95] on p "I’ve been fostered with lots of other cats, so I’d also get along wonderfully w…" at bounding box center [193, 110] width 234 height 31
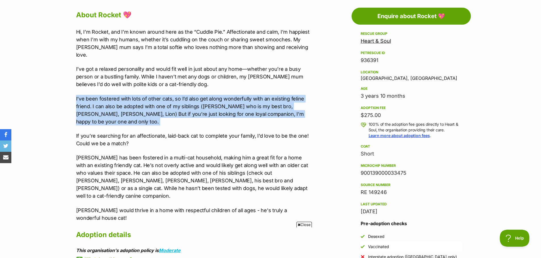
click at [193, 95] on p "I’ve been fostered with lots of other cats, so I’d also get along wonderfully w…" at bounding box center [193, 110] width 234 height 31
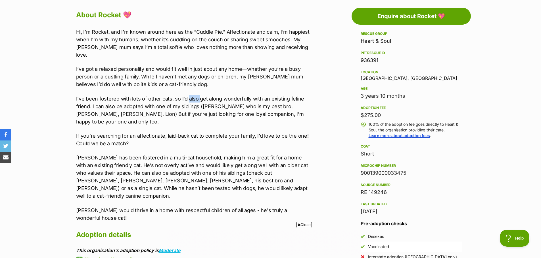
click at [193, 95] on p "I’ve been fostered with lots of other cats, so I’d also get along wonderfully w…" at bounding box center [193, 110] width 234 height 31
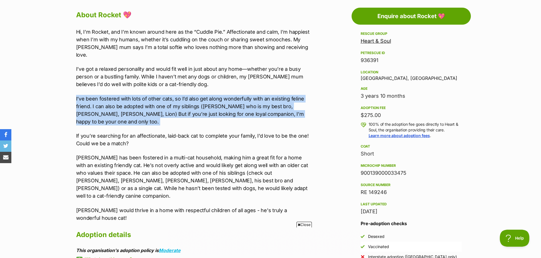
click at [193, 95] on p "I’ve been fostered with lots of other cats, so I’d also get along wonderfully w…" at bounding box center [193, 110] width 234 height 31
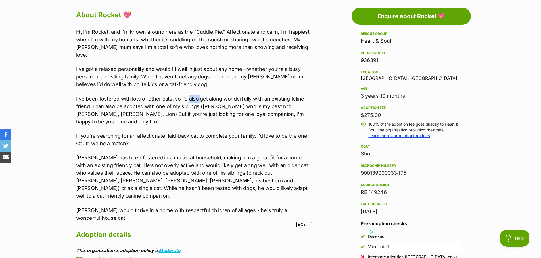
click at [193, 95] on p "I’ve been fostered with lots of other cats, so I’d also get along wonderfully w…" at bounding box center [193, 110] width 234 height 31
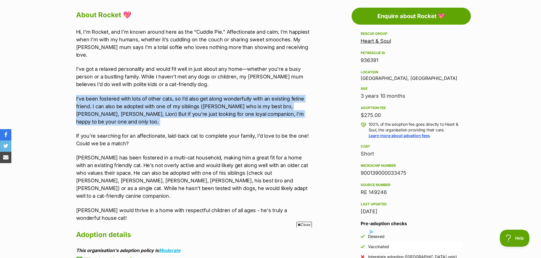
click at [193, 95] on p "I’ve been fostered with lots of other cats, so I’d also get along wonderfully w…" at bounding box center [193, 110] width 234 height 31
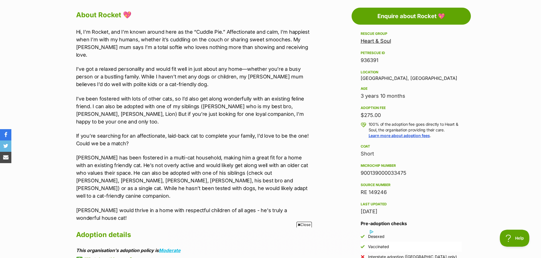
click at [198, 137] on p "If you’re searching for an affectionate, laid-back cat to complete your family,…" at bounding box center [193, 139] width 234 height 15
click at [188, 132] on p "If you’re searching for an affectionate, laid-back cat to complete your family,…" at bounding box center [193, 139] width 234 height 15
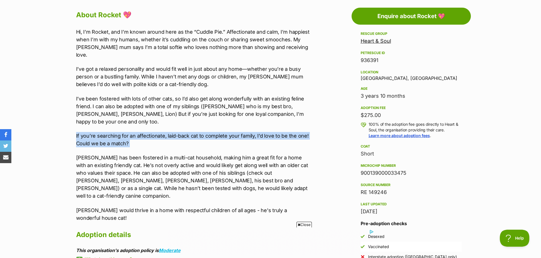
click at [188, 132] on p "If you’re searching for an affectionate, laid-back cat to complete your family,…" at bounding box center [193, 139] width 234 height 15
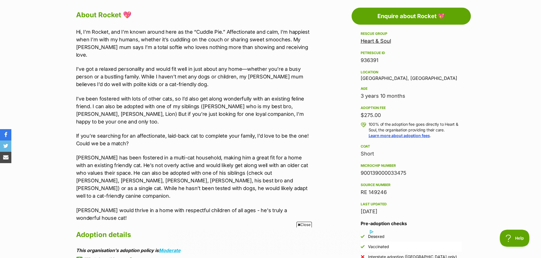
click at [190, 158] on p "Kricket has been fostered in a multi-cat household, making him a great fit for …" at bounding box center [193, 177] width 234 height 46
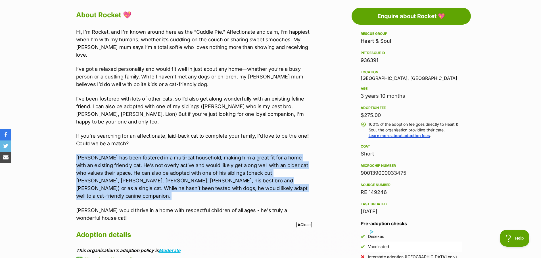
click at [190, 158] on p "Kricket has been fostered in a multi-cat household, making him a great fit for …" at bounding box center [193, 177] width 234 height 46
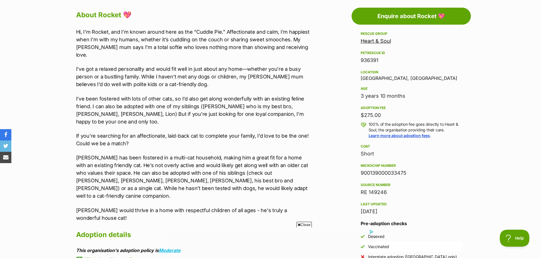
click at [190, 158] on p "Kricket has been fostered in a multi-cat household, making him a great fit for …" at bounding box center [193, 177] width 234 height 46
click at [188, 159] on p "Kricket has been fostered in a multi-cat household, making him a great fit for …" at bounding box center [193, 177] width 234 height 46
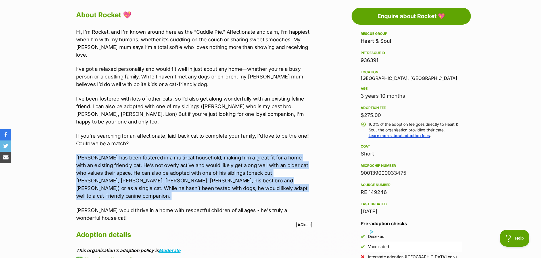
click at [188, 159] on p "Kricket has been fostered in a multi-cat household, making him a great fit for …" at bounding box center [193, 177] width 234 height 46
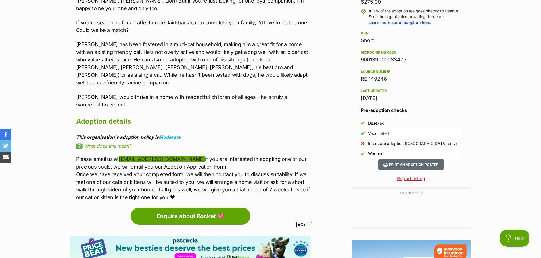
drag, startPoint x: 215, startPoint y: 137, endPoint x: 120, endPoint y: 138, distance: 95.1
click at [120, 155] on p "Please email us at heartandsoulrescueadoptions@gmail.com if you are interested …" at bounding box center [193, 178] width 234 height 46
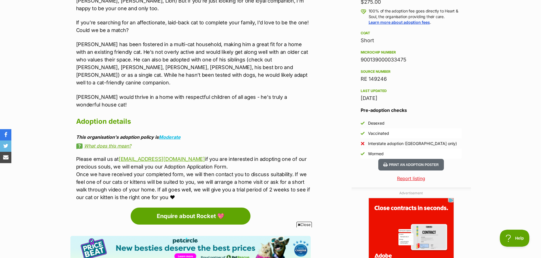
drag, startPoint x: 119, startPoint y: 139, endPoint x: 219, endPoint y: 136, distance: 100.2
click at [219, 155] on p "Please email us at heartandsoulrescueadoptions@gmail.com if you are interested …" at bounding box center [193, 178] width 234 height 46
drag, startPoint x: 219, startPoint y: 133, endPoint x: 120, endPoint y: 135, distance: 98.5
click at [120, 155] on p "Please email us at heartandsoulrescueadoptions@gmail.com if you are interested …" at bounding box center [193, 178] width 234 height 46
copy link "heartandsoulrescueadoptions@gmail.com"
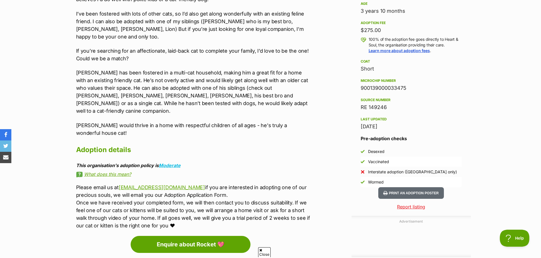
drag, startPoint x: 387, startPoint y: 108, endPoint x: 376, endPoint y: 107, distance: 10.8
click at [376, 107] on div "RE 149246" at bounding box center [410, 108] width 101 height 8
click at [408, 92] on div "900139000033475" at bounding box center [410, 88] width 101 height 8
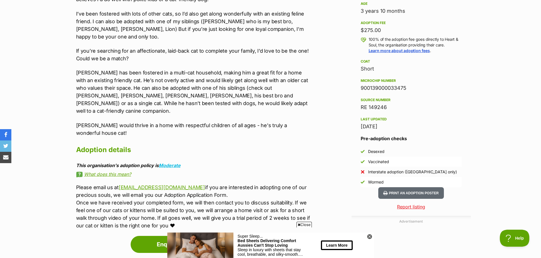
drag, startPoint x: 410, startPoint y: 88, endPoint x: 361, endPoint y: 91, distance: 49.2
click at [361, 92] on div "900139000033475" at bounding box center [410, 88] width 101 height 8
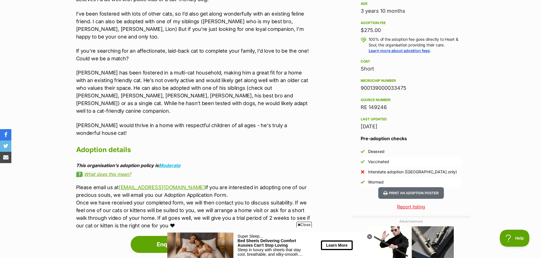
copy div "900139000033475"
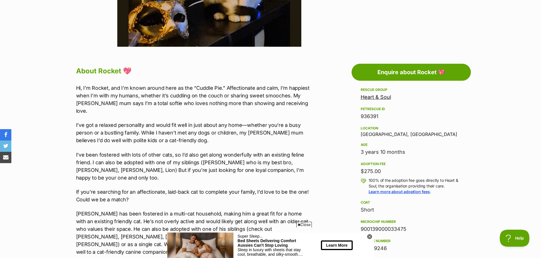
scroll to position [255, 0]
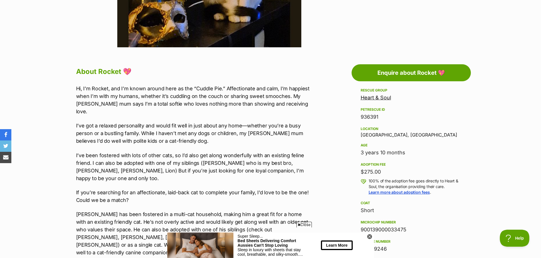
drag, startPoint x: 400, startPoint y: 121, endPoint x: 390, endPoint y: 120, distance: 10.6
click at [400, 122] on div "Rescue group Heart & Soul PetRescue ID 936391 Location Kingsville, VIC Age 3 ye…" at bounding box center [410, 180] width 101 height 186
drag, startPoint x: 383, startPoint y: 117, endPoint x: 345, endPoint y: 117, distance: 38.0
copy div "936391"
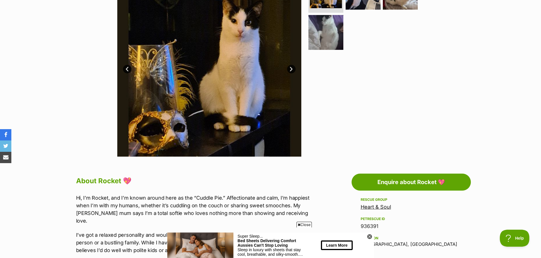
scroll to position [84, 0]
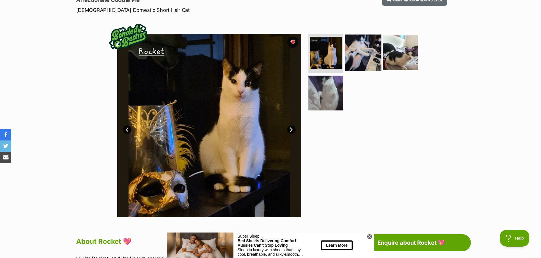
click at [365, 51] on img at bounding box center [362, 53] width 37 height 37
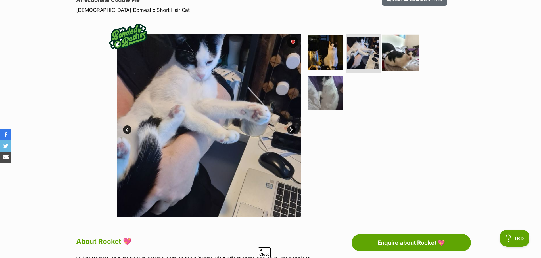
scroll to position [0, 0]
click at [400, 52] on img at bounding box center [400, 53] width 37 height 37
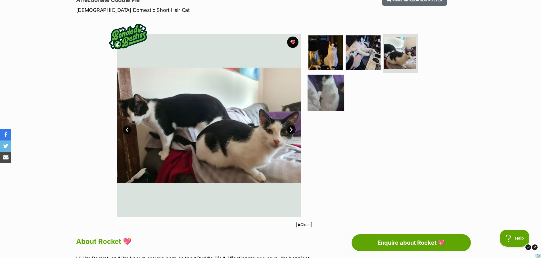
click at [339, 87] on img at bounding box center [325, 93] width 37 height 37
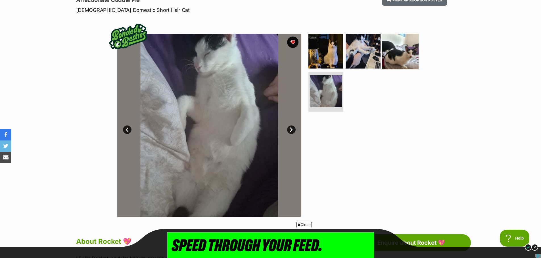
click at [392, 59] on img at bounding box center [400, 51] width 37 height 37
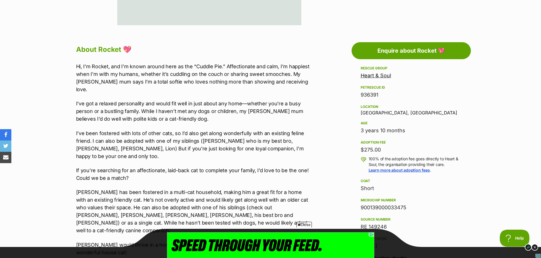
scroll to position [283, 0]
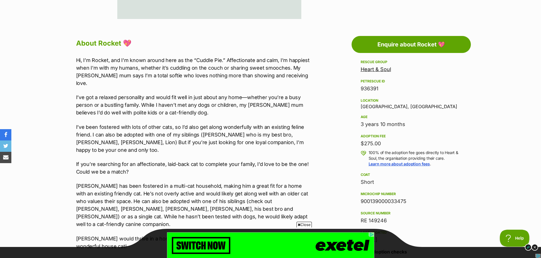
click at [164, 129] on p "I’ve been fostered with lots of other cats, so I’d also get along wonderfully w…" at bounding box center [193, 138] width 234 height 31
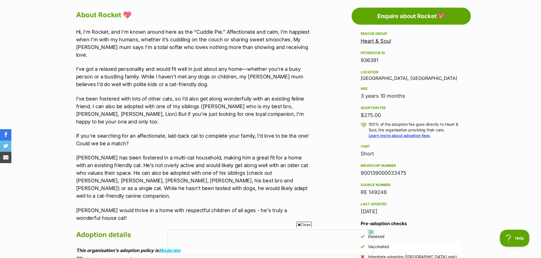
scroll to position [0, 0]
click at [304, 225] on span "Close" at bounding box center [303, 225] width 15 height 6
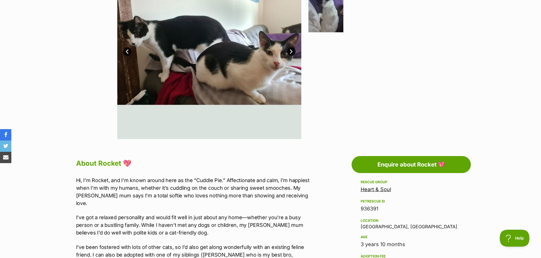
scroll to position [113, 0]
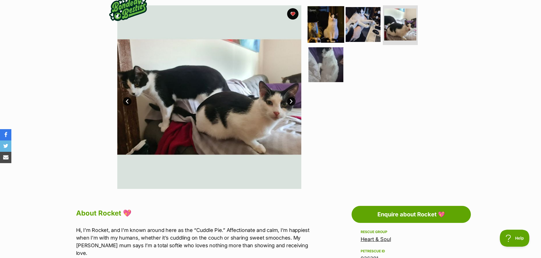
click at [324, 29] on img at bounding box center [325, 24] width 37 height 37
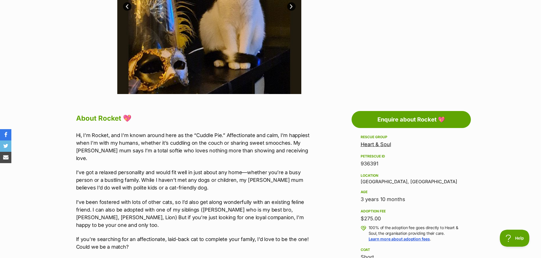
scroll to position [255, 0]
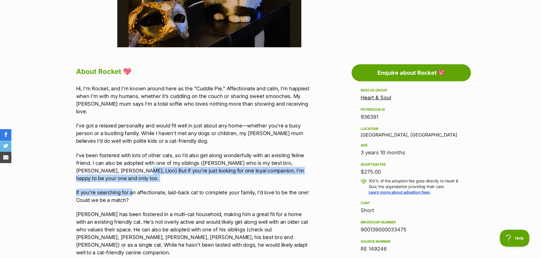
drag, startPoint x: 174, startPoint y: 192, endPoint x: 190, endPoint y: 186, distance: 17.9
click at [185, 189] on div "Hi, I’m Rocket, and I’m known around here as the “Cuddle Pie.” Affectionate and…" at bounding box center [193, 182] width 234 height 194
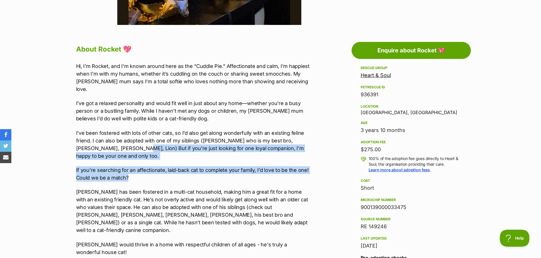
scroll to position [283, 0]
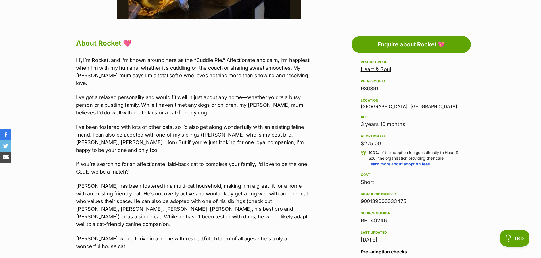
click at [144, 185] on p "Kricket has been fostered in a multi-cat household, making him a great fit for …" at bounding box center [193, 205] width 234 height 46
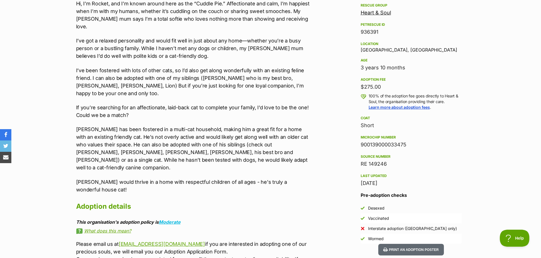
scroll to position [0, 0]
drag, startPoint x: 260, startPoint y: 138, endPoint x: 272, endPoint y: 138, distance: 11.7
click at [272, 138] on p "Kricket has been fostered in a multi-cat household, making him a great fit for …" at bounding box center [193, 149] width 234 height 46
click at [302, 138] on p "Kricket has been fostered in a multi-cat household, making him a great fit for …" at bounding box center [193, 149] width 234 height 46
drag, startPoint x: 89, startPoint y: 145, endPoint x: 102, endPoint y: 144, distance: 12.8
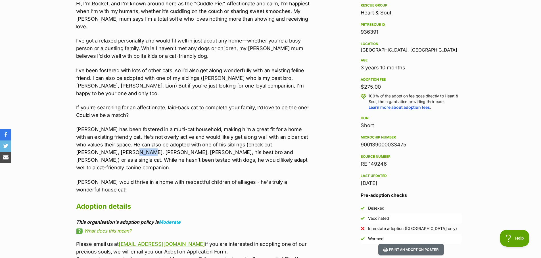
click at [102, 144] on p "Kricket has been fostered in a multi-cat household, making him a great fit for …" at bounding box center [193, 149] width 234 height 46
drag, startPoint x: 102, startPoint y: 144, endPoint x: 273, endPoint y: 169, distance: 173.2
click at [273, 178] on p "Kricket would thrive in a home with respectful children of all ages - he's trul…" at bounding box center [193, 185] width 234 height 15
drag, startPoint x: 102, startPoint y: 144, endPoint x: 90, endPoint y: 147, distance: 12.5
click at [90, 147] on p "Kricket has been fostered in a multi-cat household, making him a great fit for …" at bounding box center [193, 149] width 234 height 46
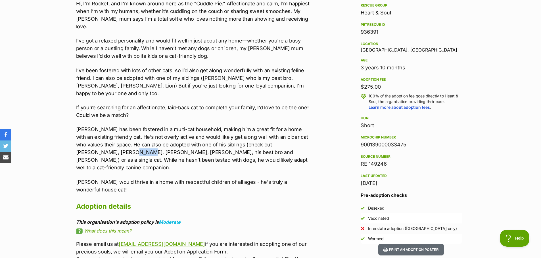
copy p "Marty"
drag, startPoint x: 364, startPoint y: 68, endPoint x: 342, endPoint y: 72, distance: 22.6
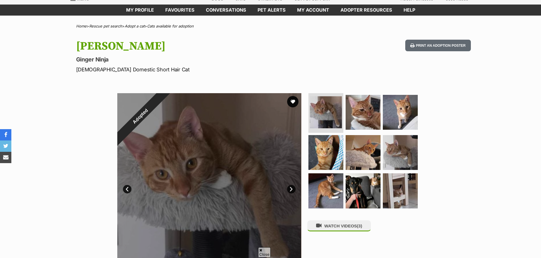
scroll to position [28, 0]
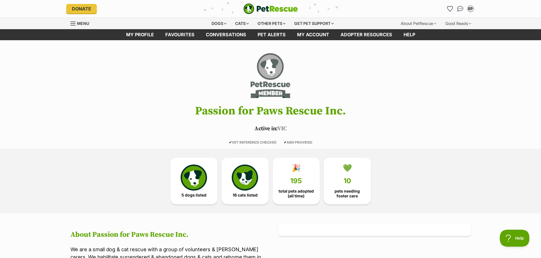
click at [348, 119] on header "Passion for Paws Rescue Inc. Active in: [GEOGRAPHIC_DATA] ✔ VET REFERENCE CHECK…" at bounding box center [270, 98] width 417 height 93
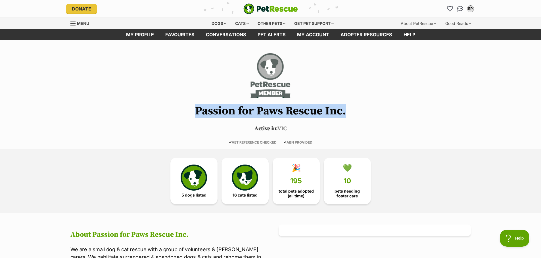
drag, startPoint x: 350, startPoint y: 114, endPoint x: 181, endPoint y: 108, distance: 169.8
click at [181, 108] on h1 "Passion for Paws Rescue Inc." at bounding box center [270, 111] width 417 height 12
click at [147, 106] on h1 "Passion for Paws Rescue Inc." at bounding box center [270, 111] width 417 height 12
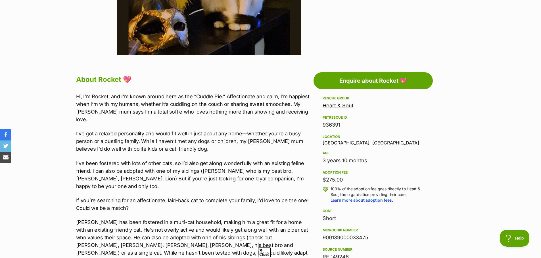
scroll to position [255, 0]
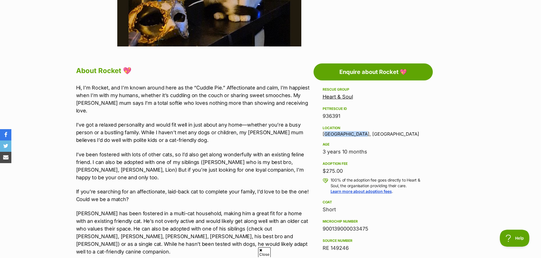
drag, startPoint x: 360, startPoint y: 135, endPoint x: 322, endPoint y: 134, distance: 37.5
click at [322, 134] on div "Location Kingsville, VIC" at bounding box center [372, 131] width 101 height 12
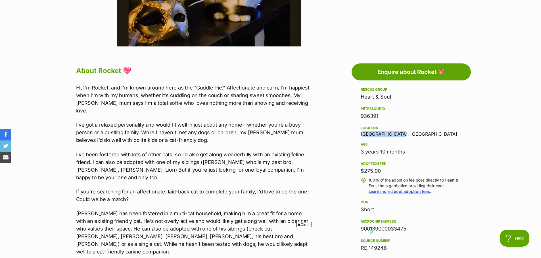
scroll to position [0, 0]
click at [396, 141] on div "Age 3 years 10 months" at bounding box center [410, 148] width 101 height 15
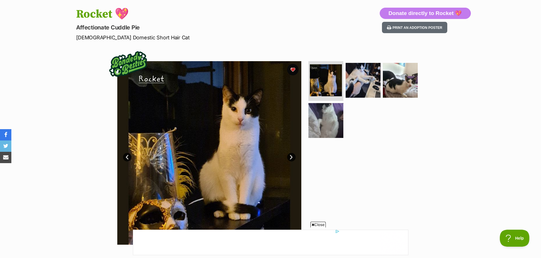
click at [290, 158] on link "Next" at bounding box center [291, 157] width 9 height 9
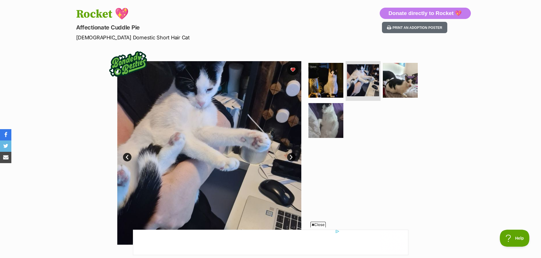
click at [290, 158] on link "Next" at bounding box center [291, 157] width 9 height 9
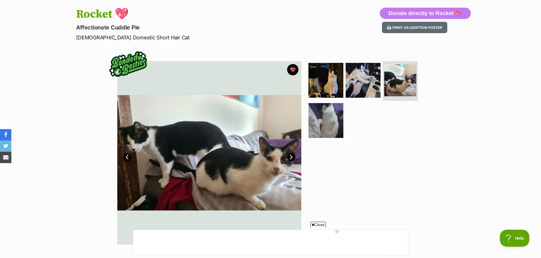
click at [290, 158] on link "Next" at bounding box center [291, 157] width 9 height 9
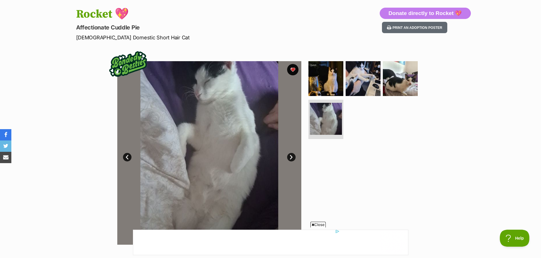
click at [290, 158] on link "Next" at bounding box center [291, 157] width 9 height 9
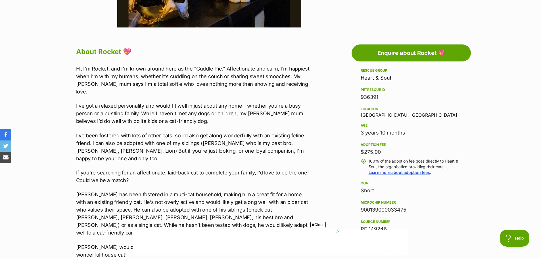
scroll to position [312, 0]
